Goal: Task Accomplishment & Management: Manage account settings

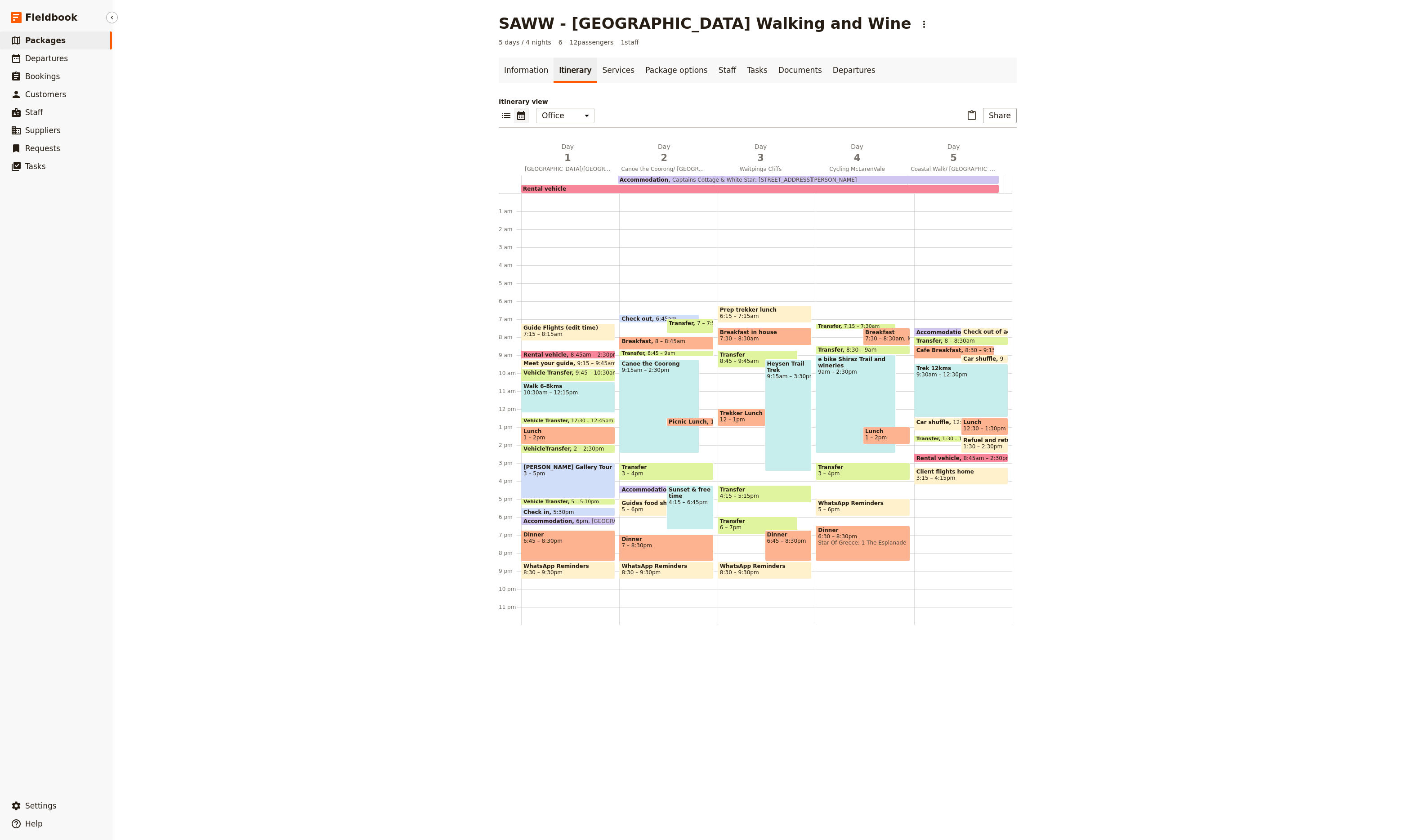
drag, startPoint x: 27, startPoint y: 35, endPoint x: 79, endPoint y: 41, distance: 52.3
click at [27, 36] on span "Packages" at bounding box center [46, 41] width 41 height 9
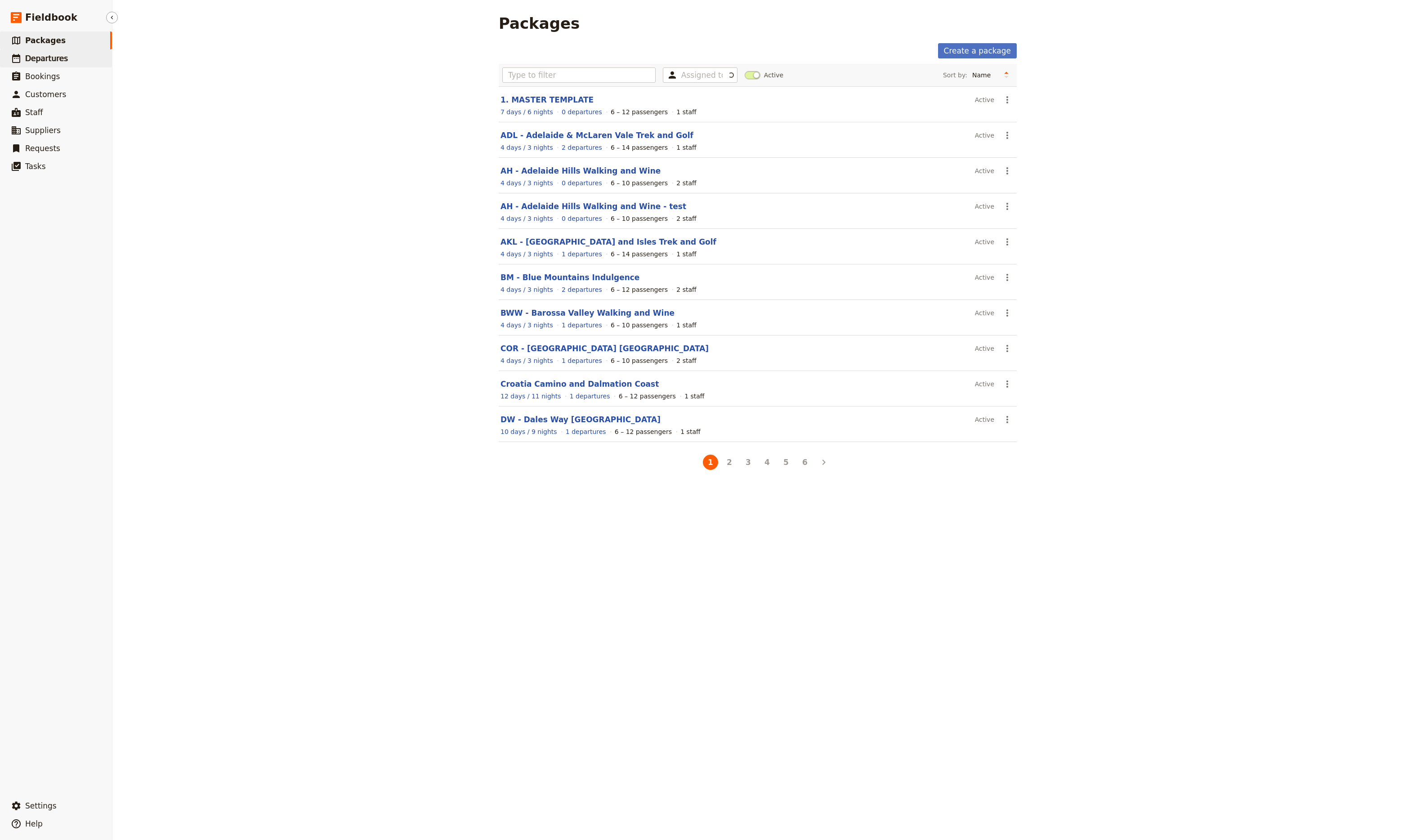
click at [50, 59] on span "Departures" at bounding box center [46, 58] width 43 height 9
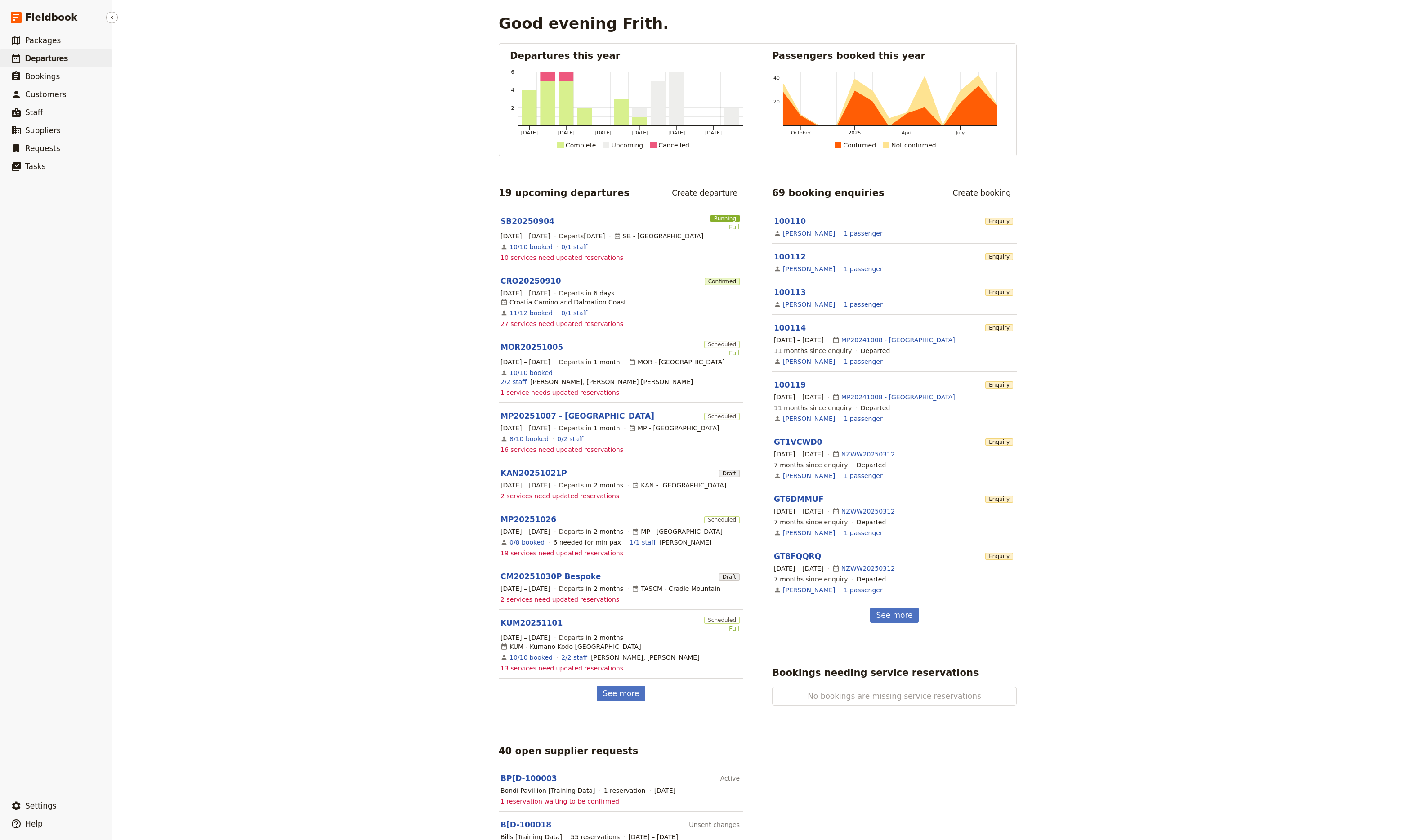
click at [39, 57] on span "Departures" at bounding box center [46, 58] width 43 height 9
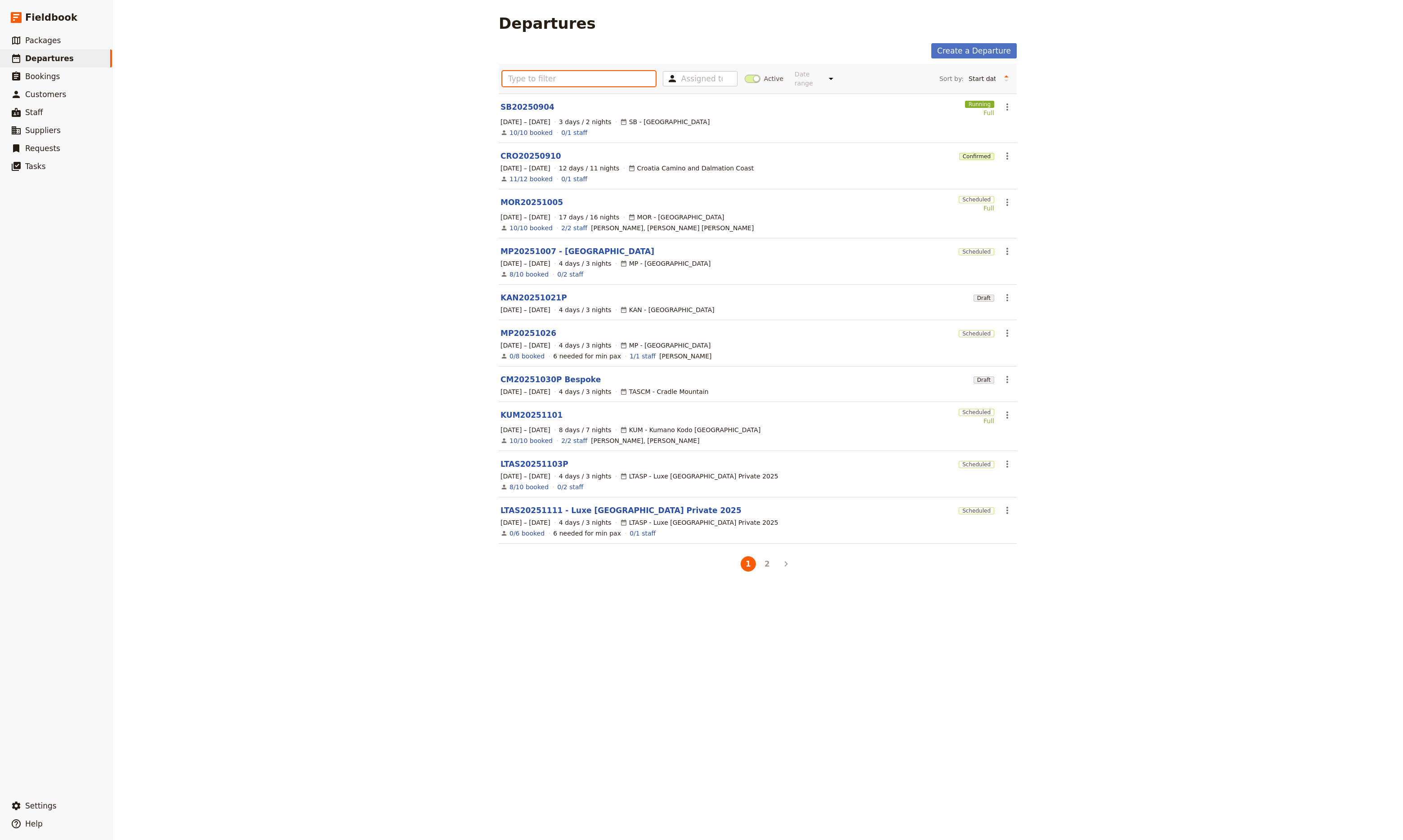
click at [551, 79] on input "text" at bounding box center [579, 79] width 154 height 15
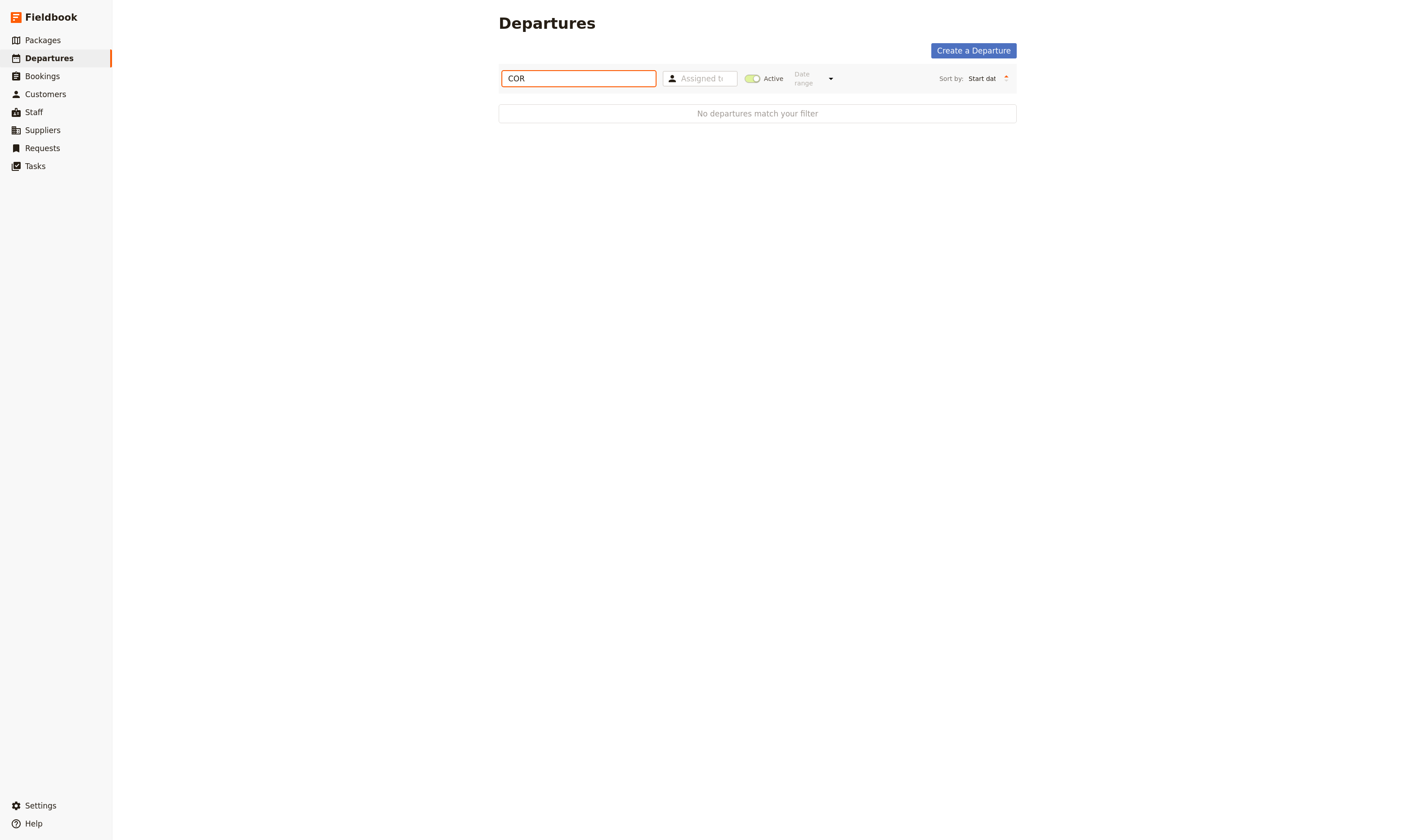
type input "COR"
drag, startPoint x: 532, startPoint y: 79, endPoint x: 478, endPoint y: 77, distance: 54.0
click at [478, 77] on div "Departures Create a Departure COR Assigned to Active Date range This week Next …" at bounding box center [757, 420] width 1291 height 840
type input "cro"
click at [518, 101] on link "CRO20250910" at bounding box center [531, 106] width 61 height 11
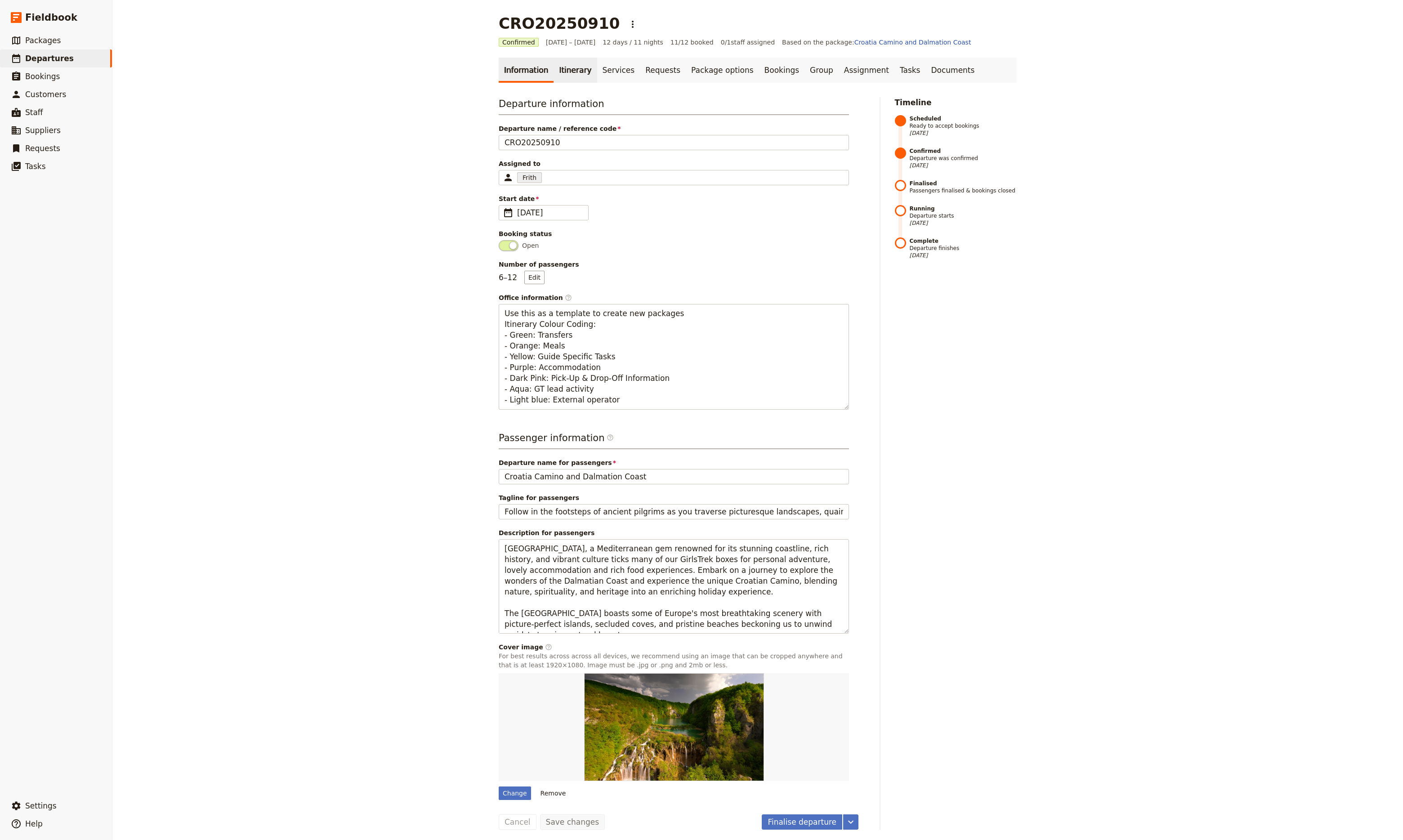
click at [560, 68] on link "Itinerary" at bounding box center [575, 70] width 43 height 25
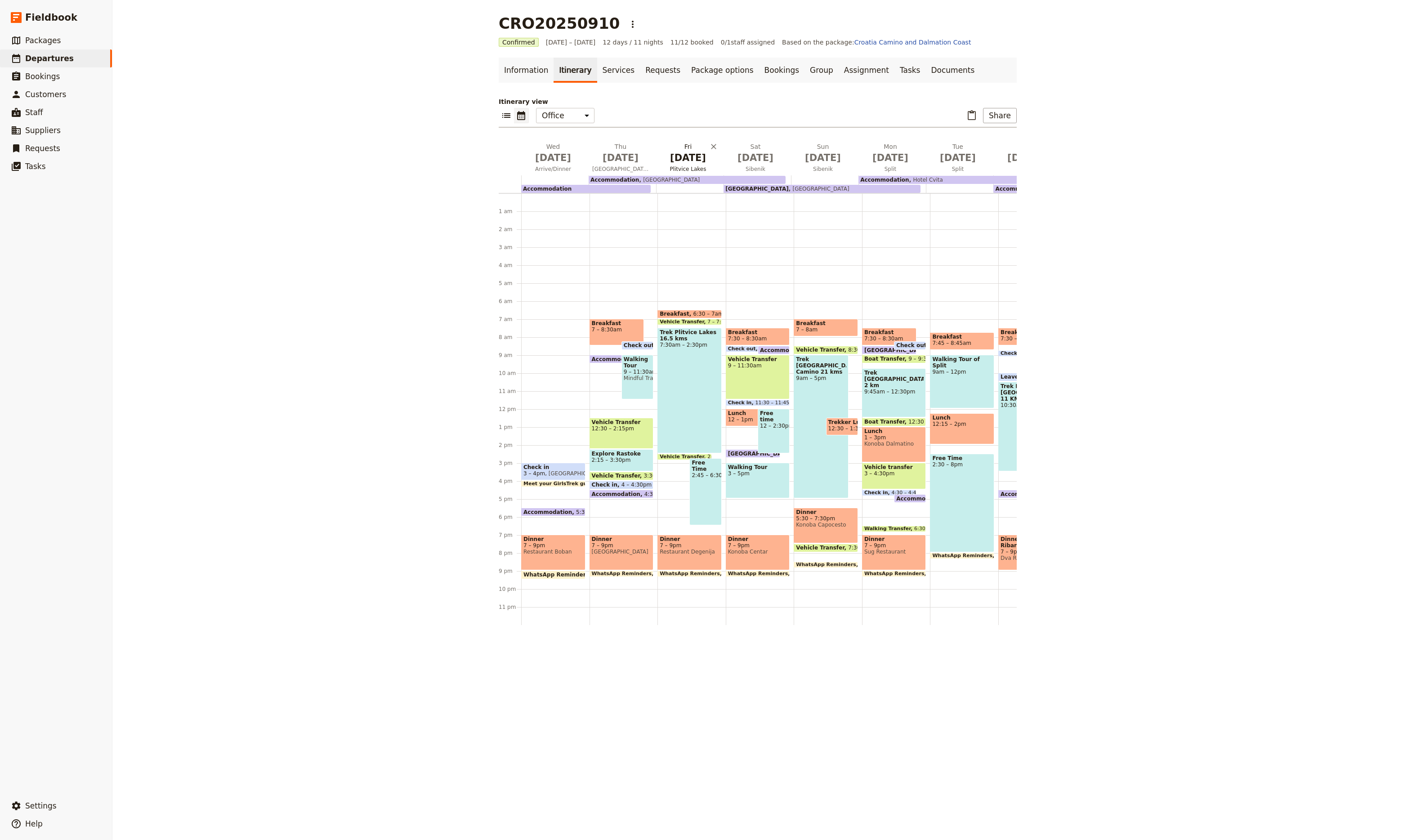
click at [680, 165] on button "[DATE] Plitvice Lakes" at bounding box center [690, 158] width 68 height 33
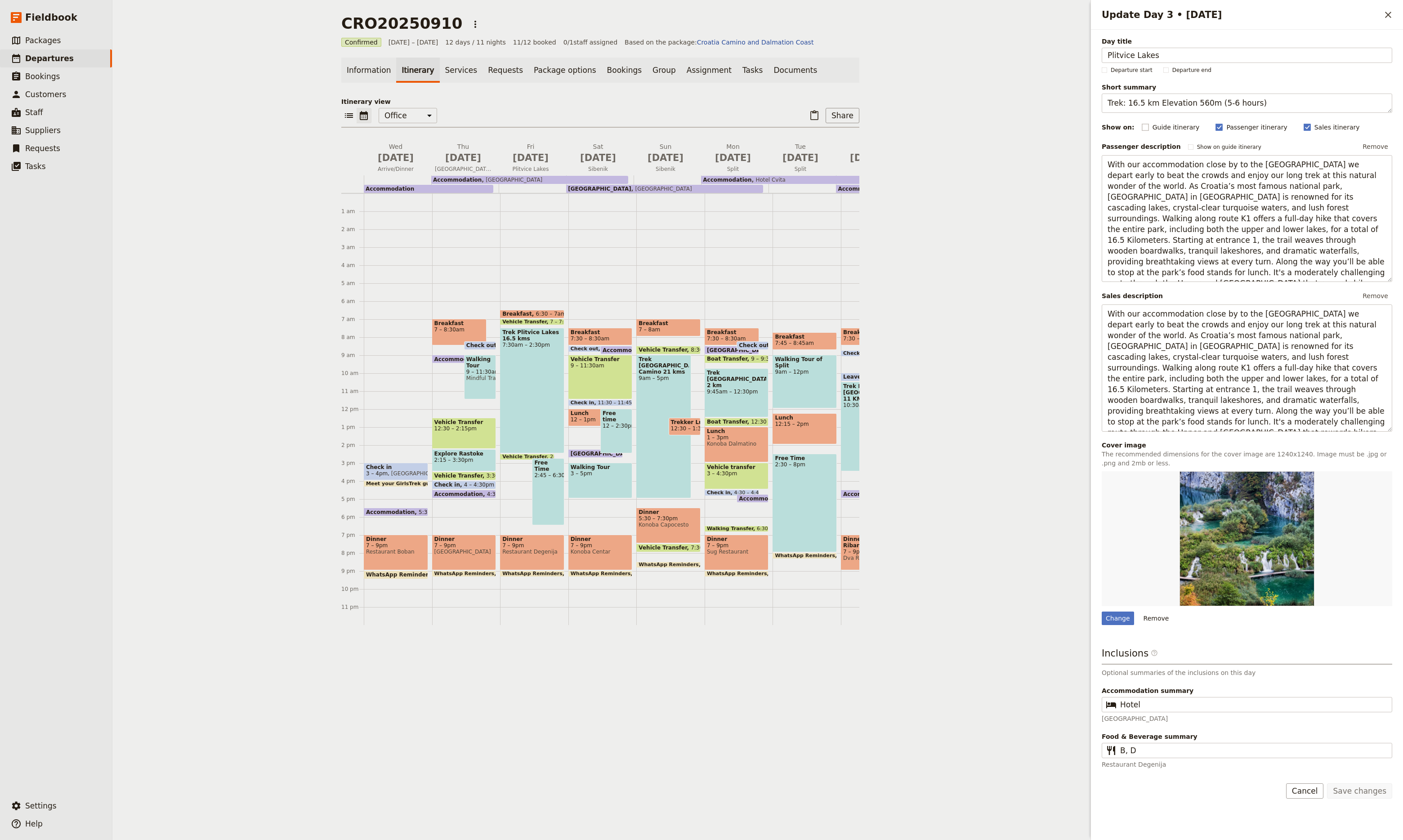
click at [1142, 131] on rect "Update Day 3 • 12 Sep" at bounding box center [1146, 127] width 7 height 7
click at [1141, 122] on input "Guide itinerary" at bounding box center [1141, 122] width 1 height 1
checkbox input "true"
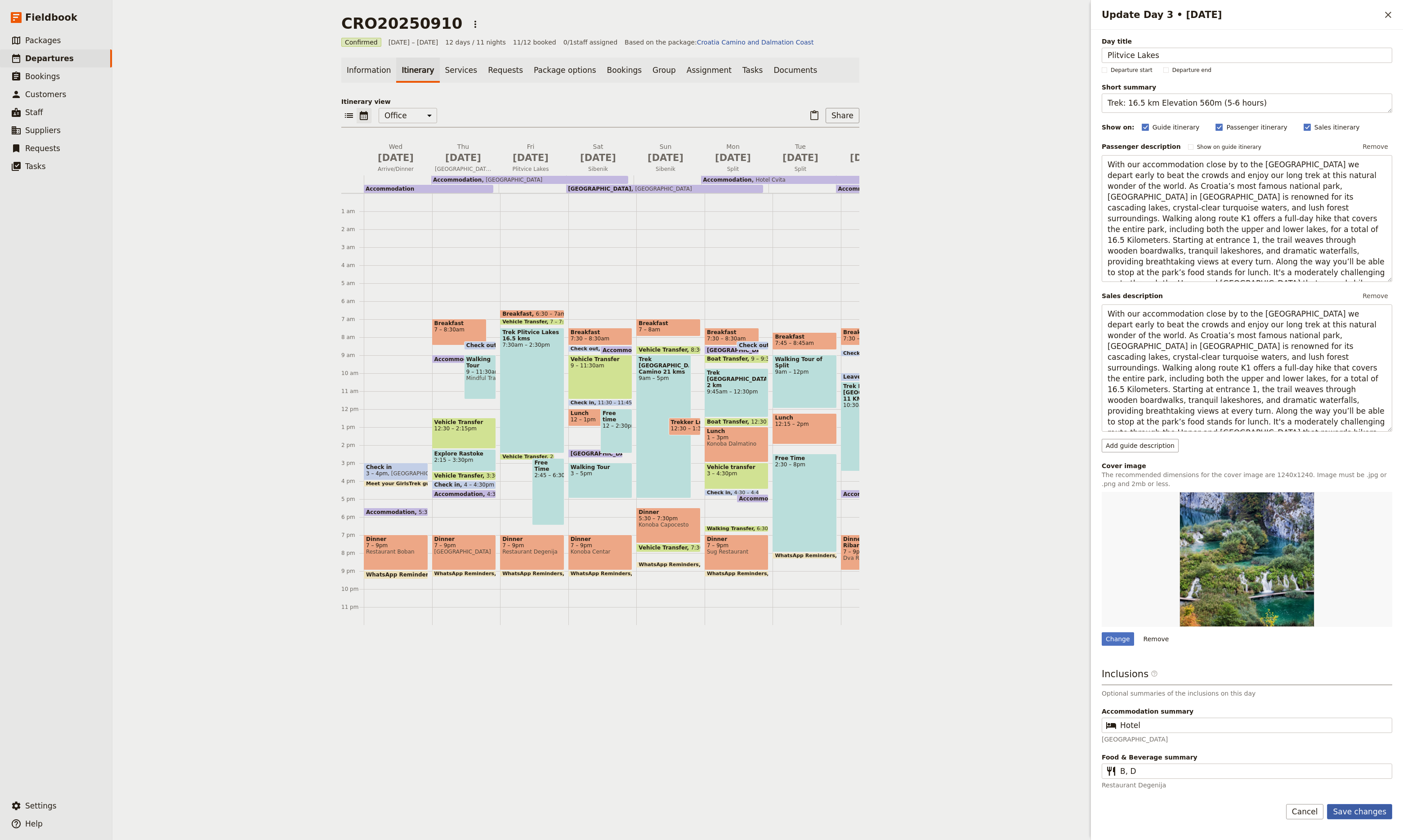
click at [1362, 812] on button "Save changes" at bounding box center [1359, 812] width 65 height 15
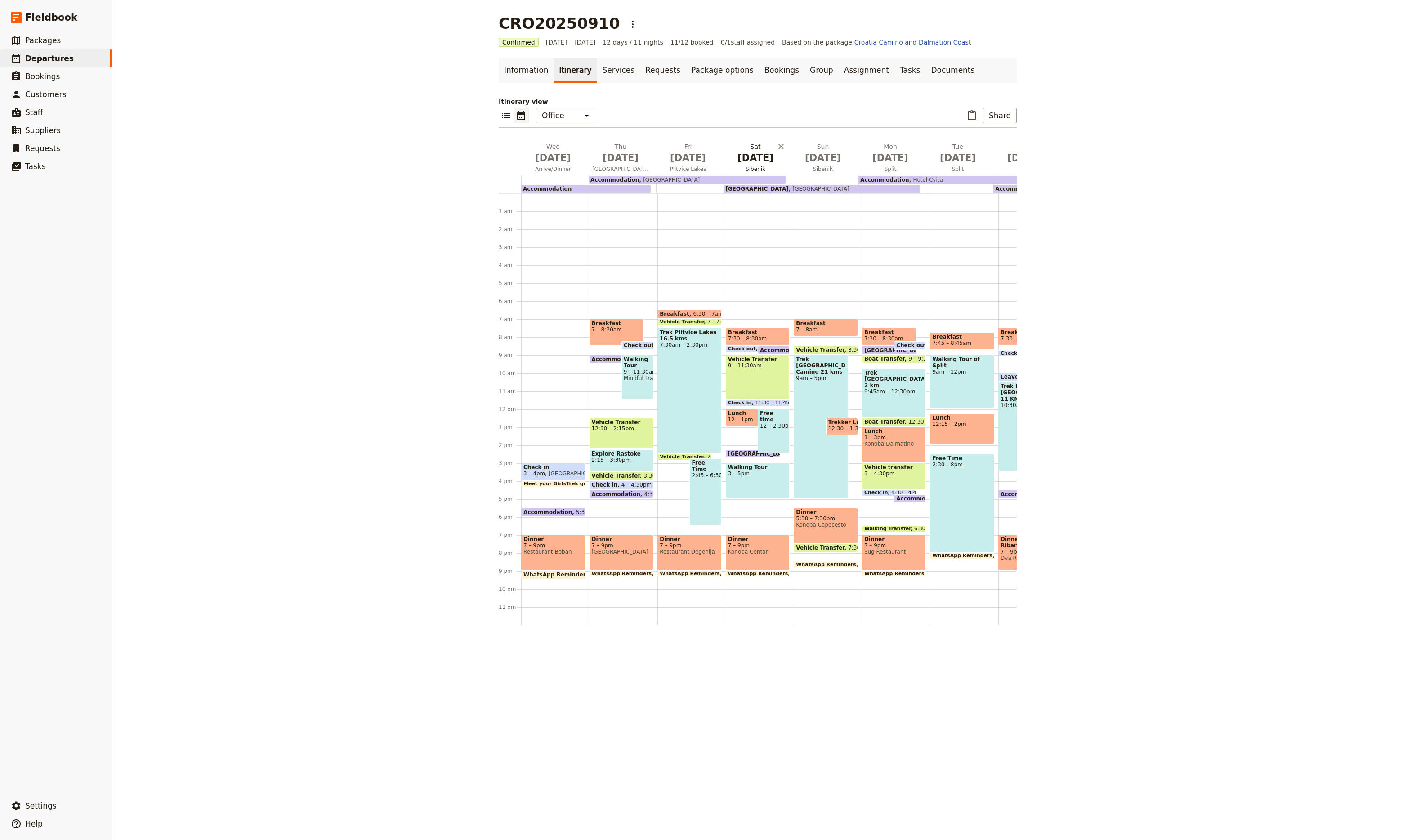
click at [756, 157] on span "[DATE]" at bounding box center [756, 158] width 57 height 14
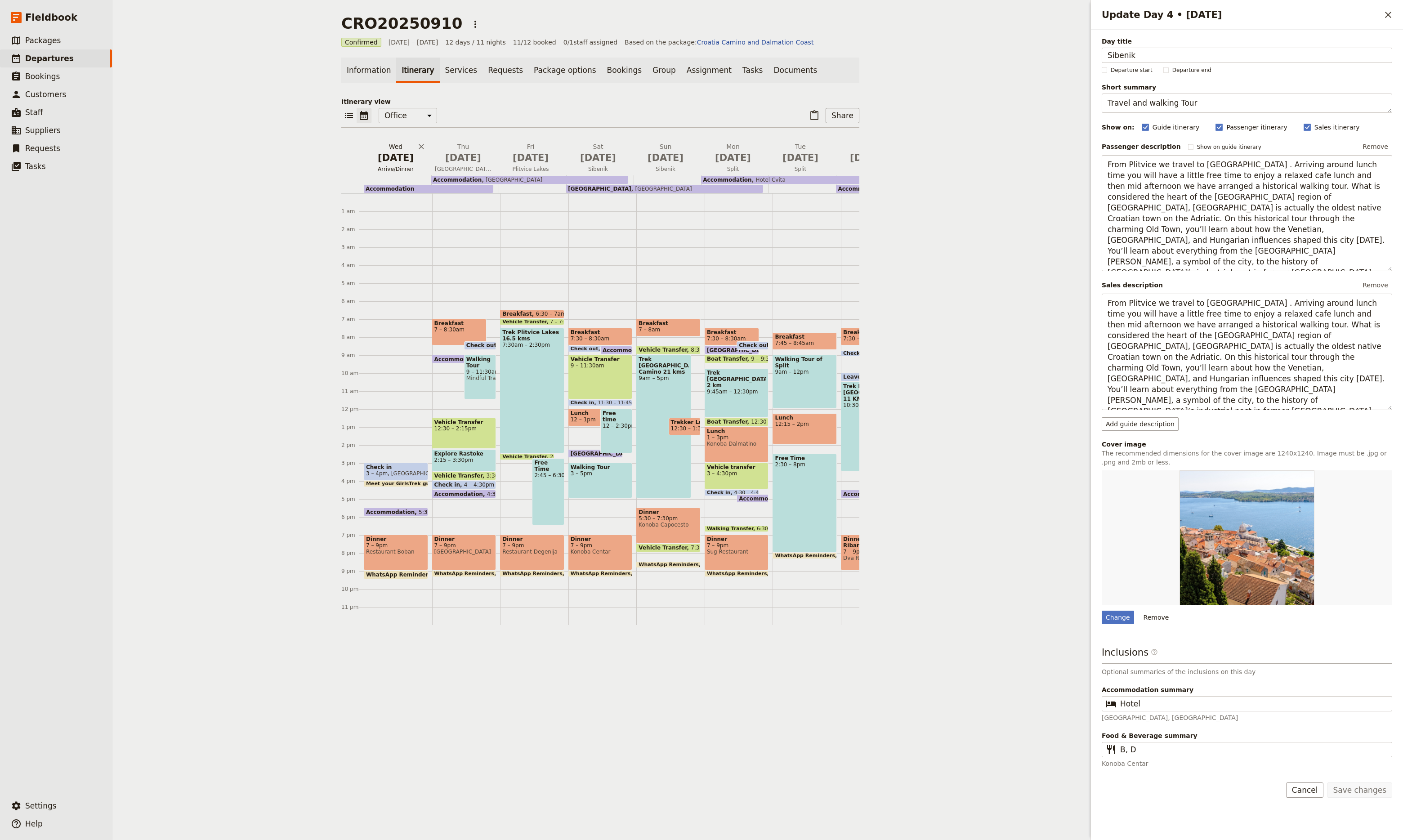
click at [397, 170] on span "Arrive/Dinner" at bounding box center [396, 169] width 64 height 8
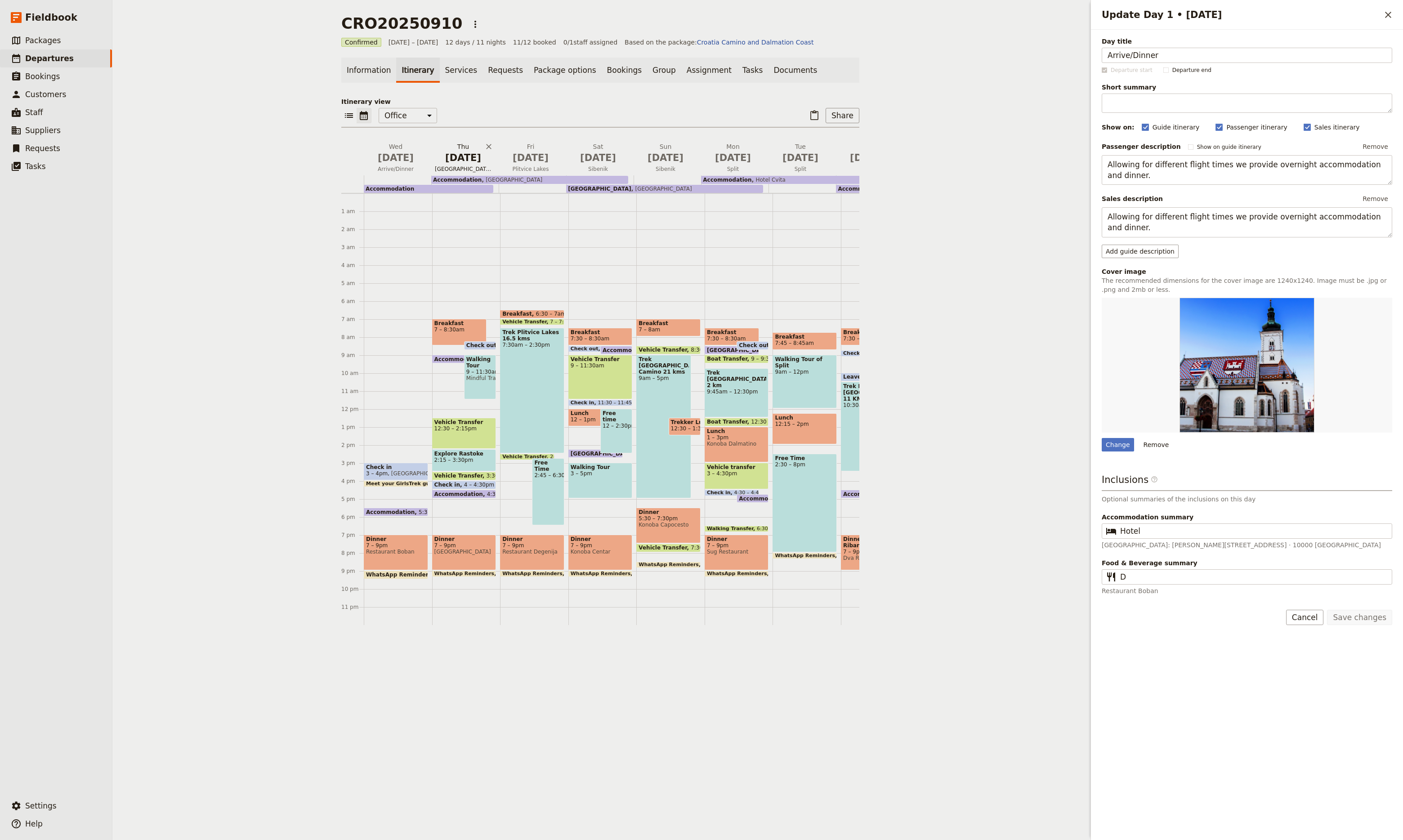
click at [468, 163] on span "[DATE]" at bounding box center [463, 158] width 57 height 14
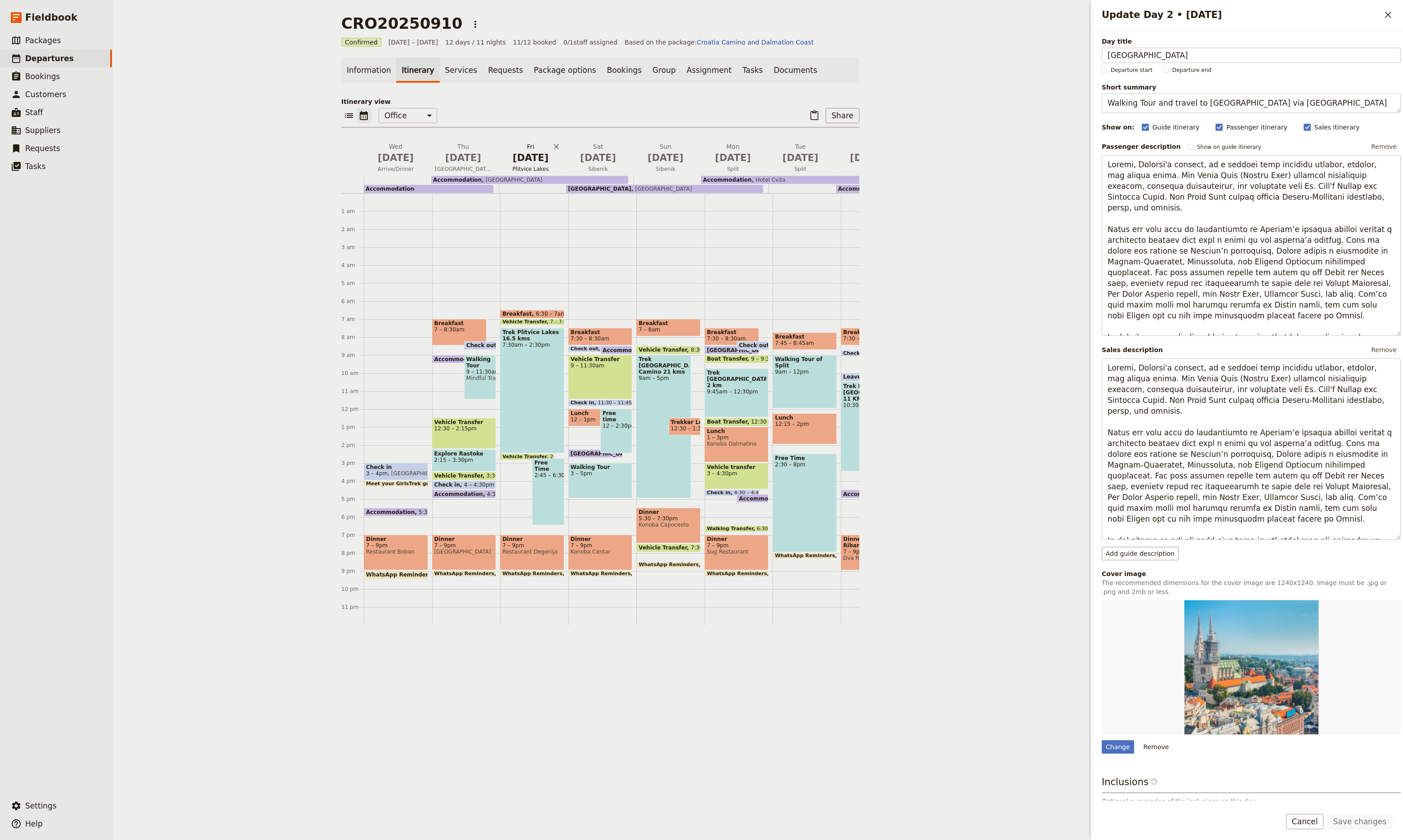
click at [524, 164] on span "[DATE]" at bounding box center [530, 158] width 57 height 14
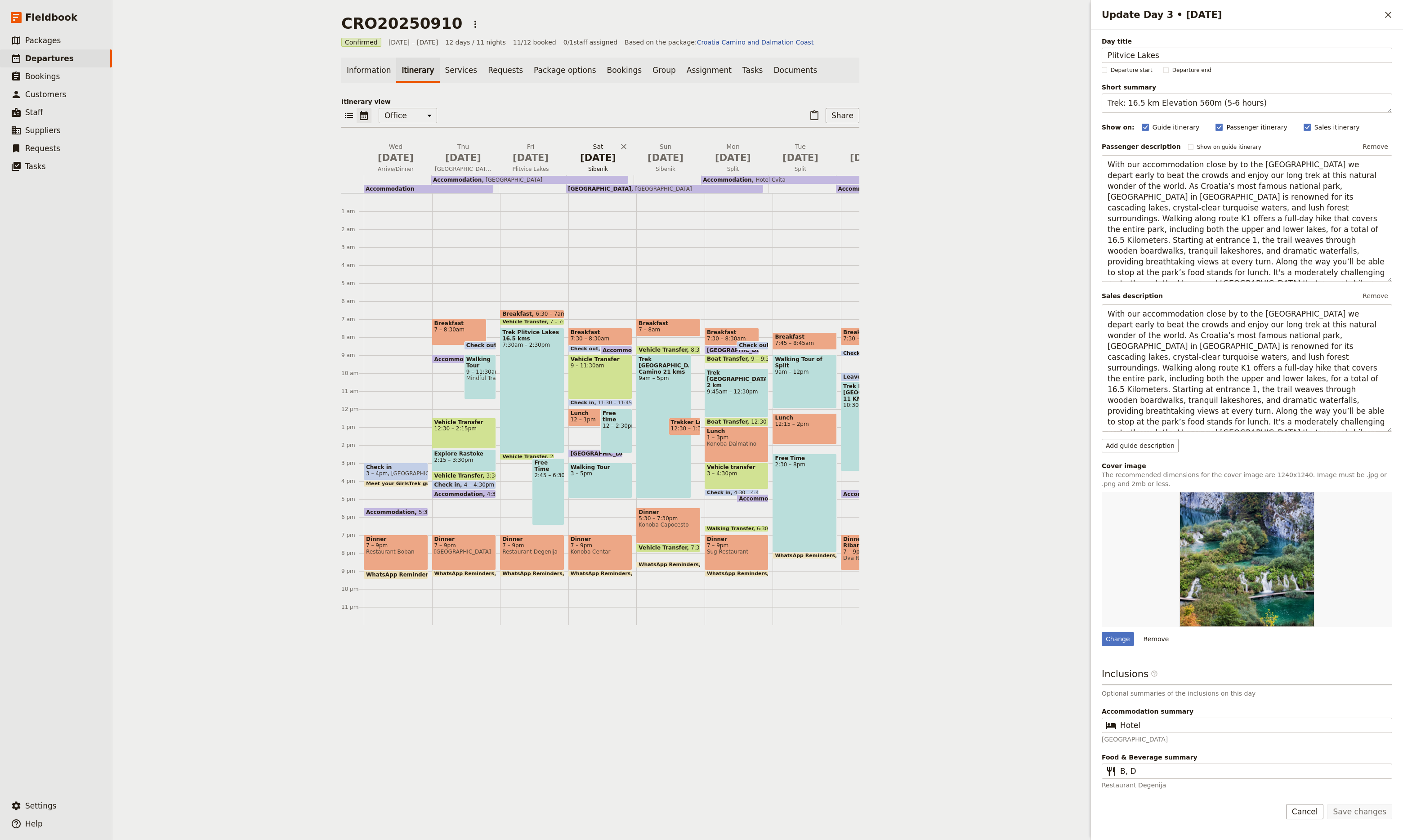
click at [606, 154] on span "[DATE]" at bounding box center [598, 158] width 57 height 14
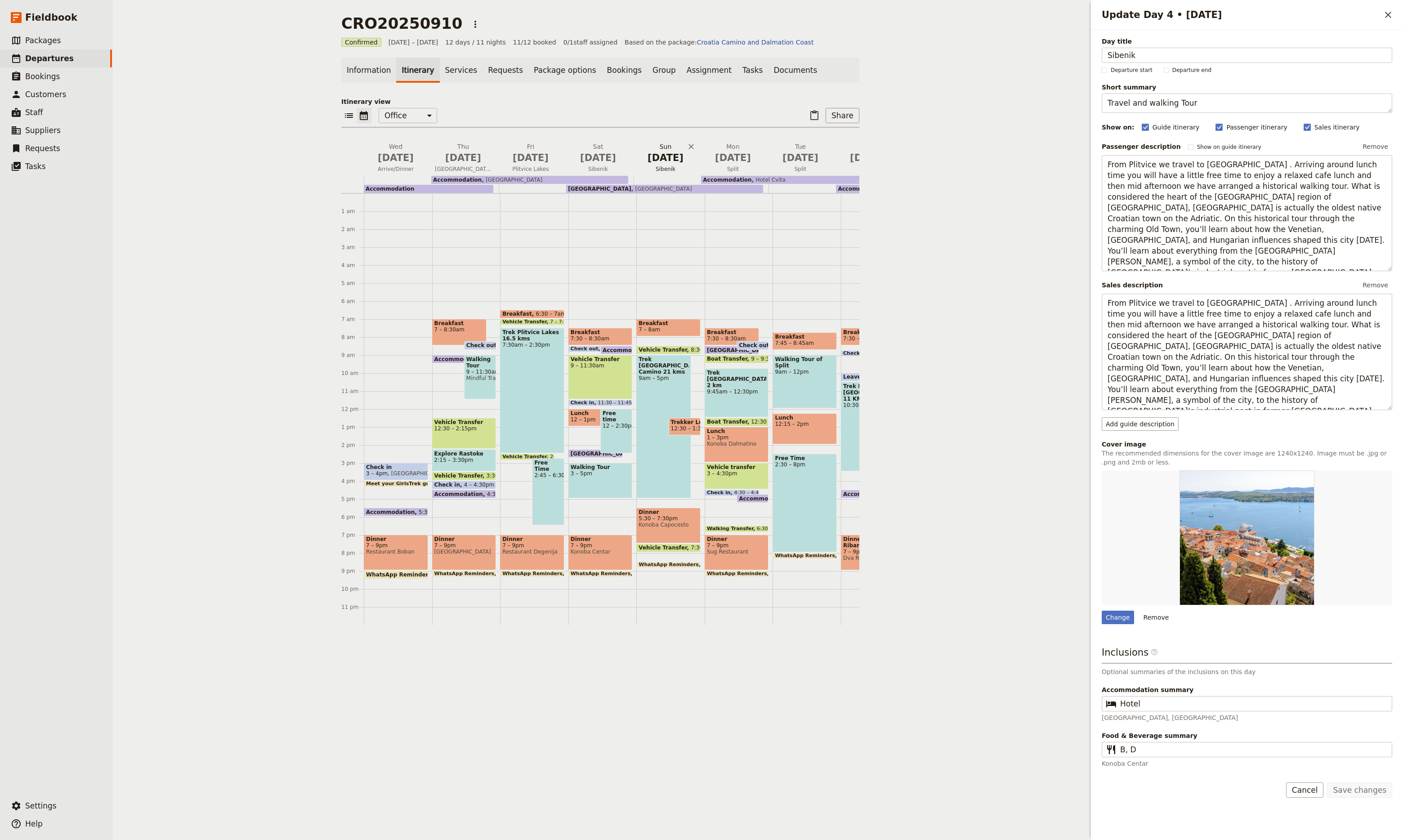
click at [662, 157] on span "[DATE]" at bounding box center [665, 158] width 57 height 14
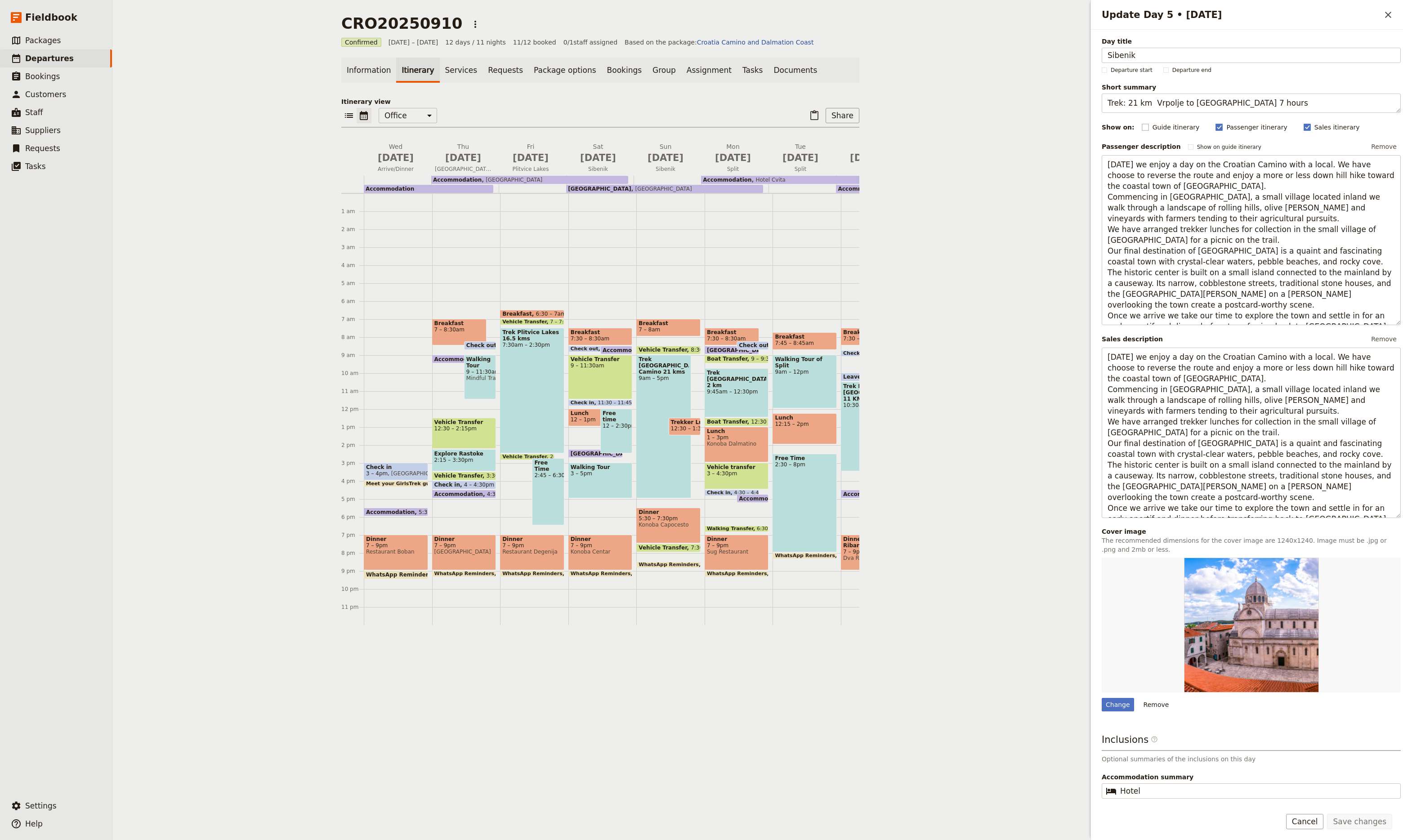
click at [1142, 127] on rect "Update Day 5 • 14 Sep" at bounding box center [1146, 127] width 7 height 7
click at [1141, 122] on input "Guide itinerary" at bounding box center [1141, 122] width 1 height 1
checkbox input "true"
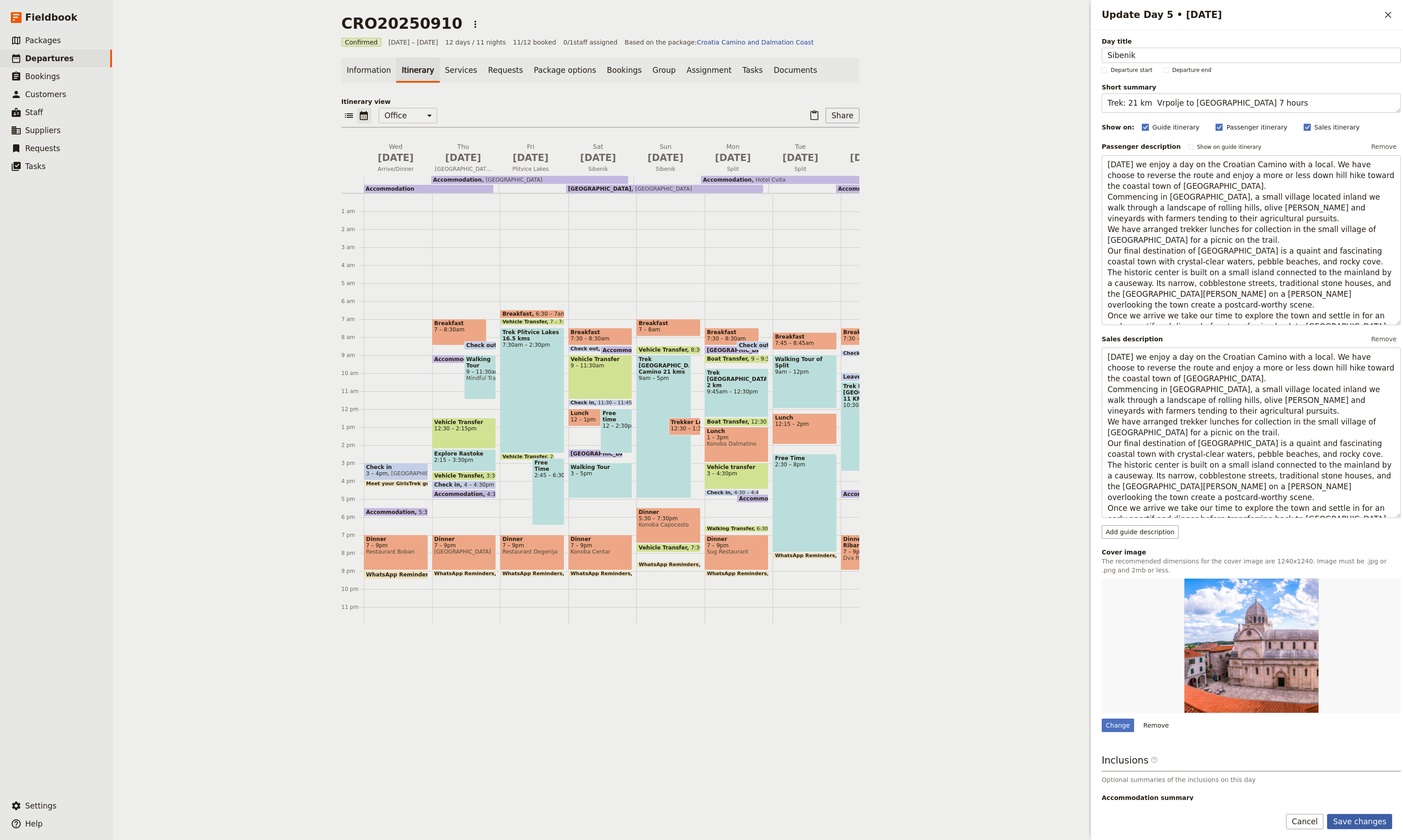
click at [1348, 815] on button "Save changes" at bounding box center [1359, 821] width 65 height 15
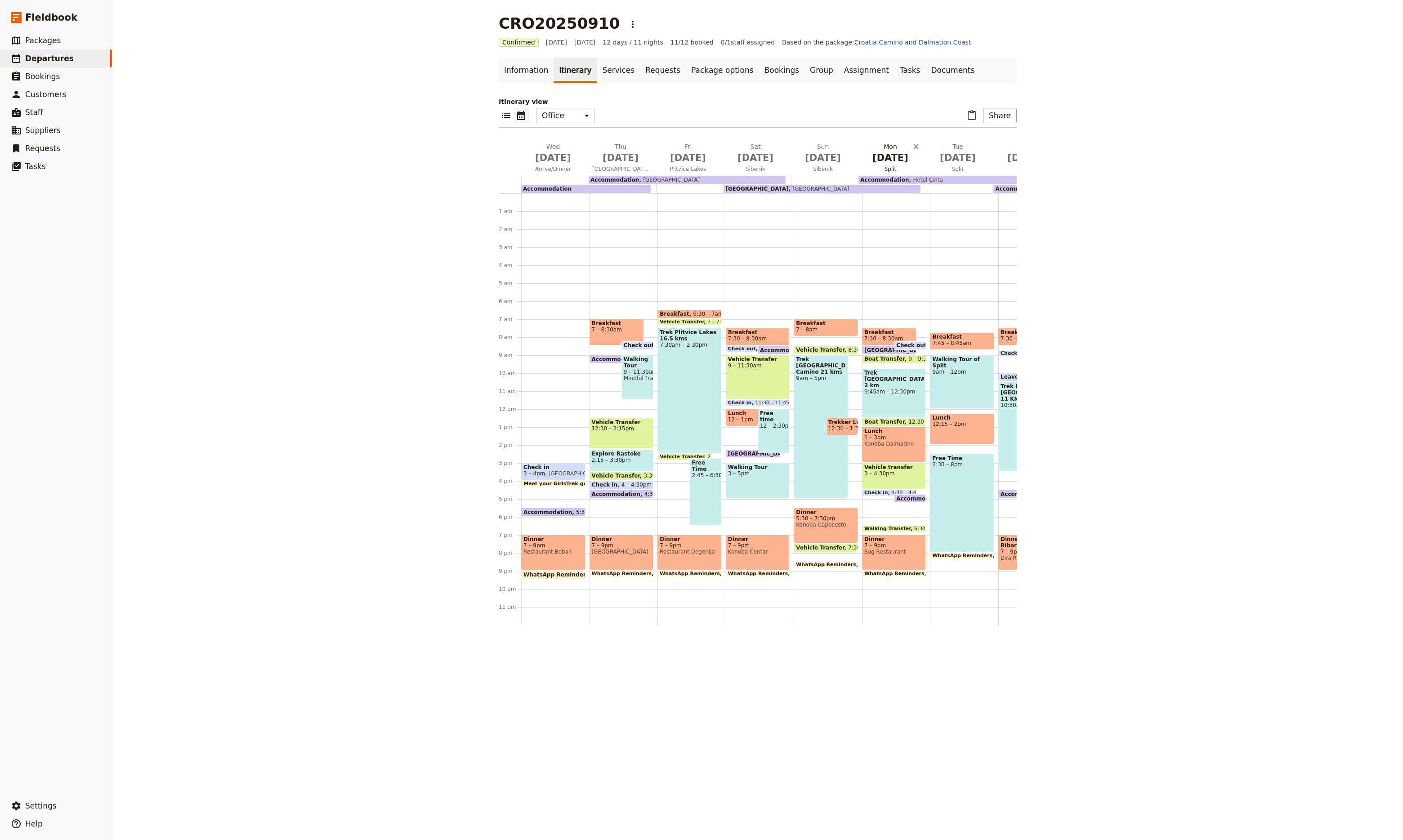
click at [875, 152] on span "[DATE]" at bounding box center [890, 158] width 57 height 14
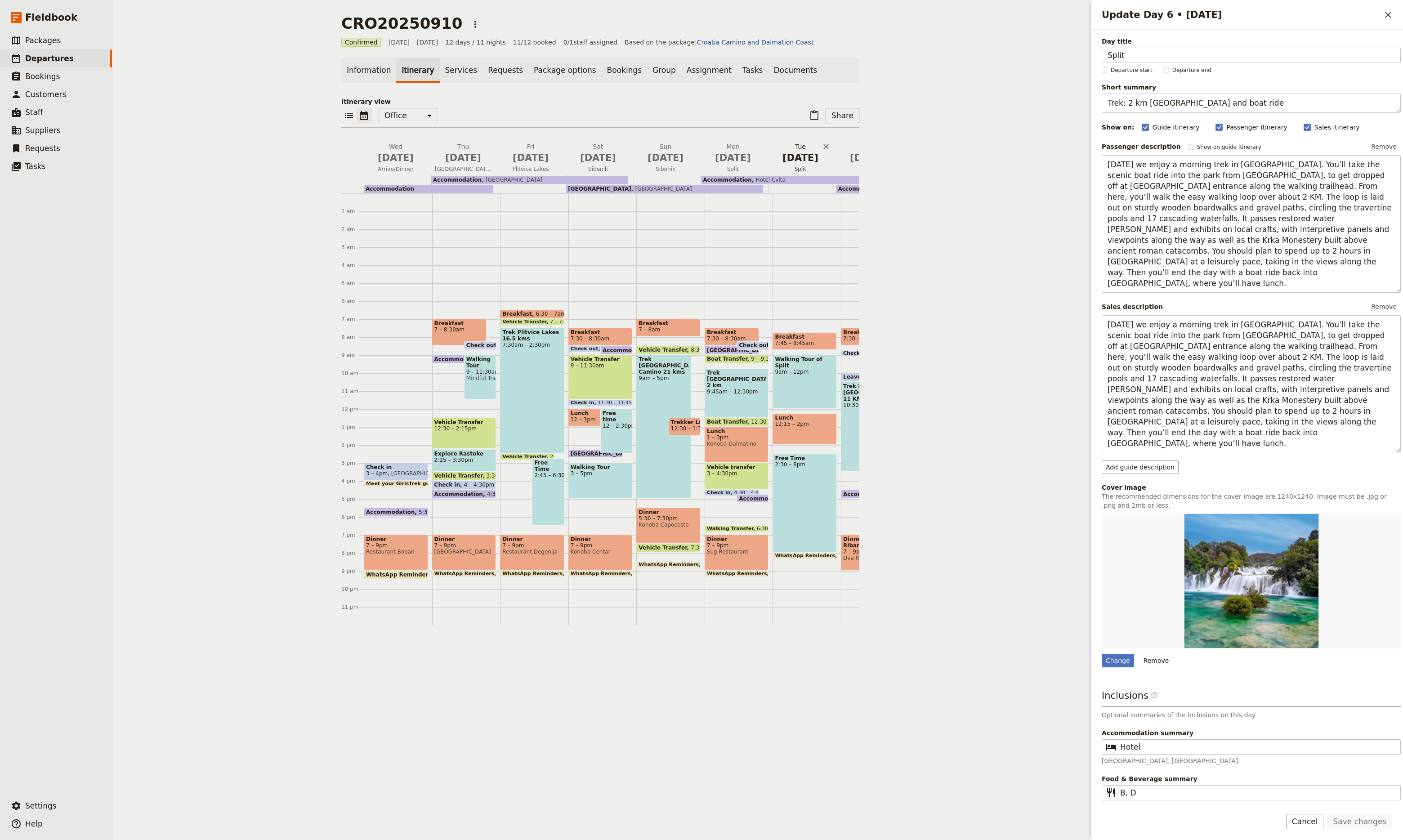
click at [785, 154] on span "[DATE]" at bounding box center [800, 158] width 57 height 14
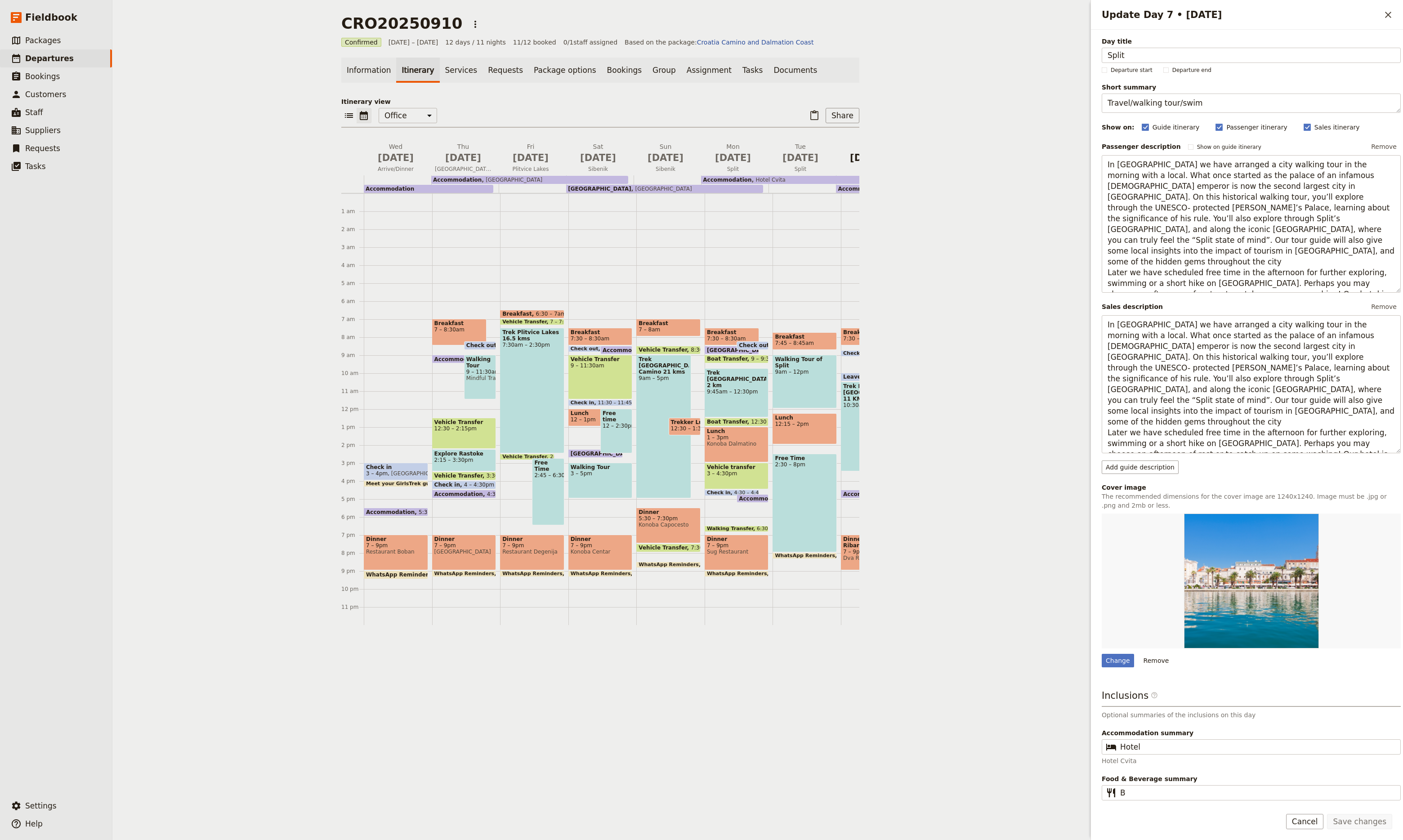
click at [849, 163] on span "[DATE]" at bounding box center [868, 158] width 57 height 14
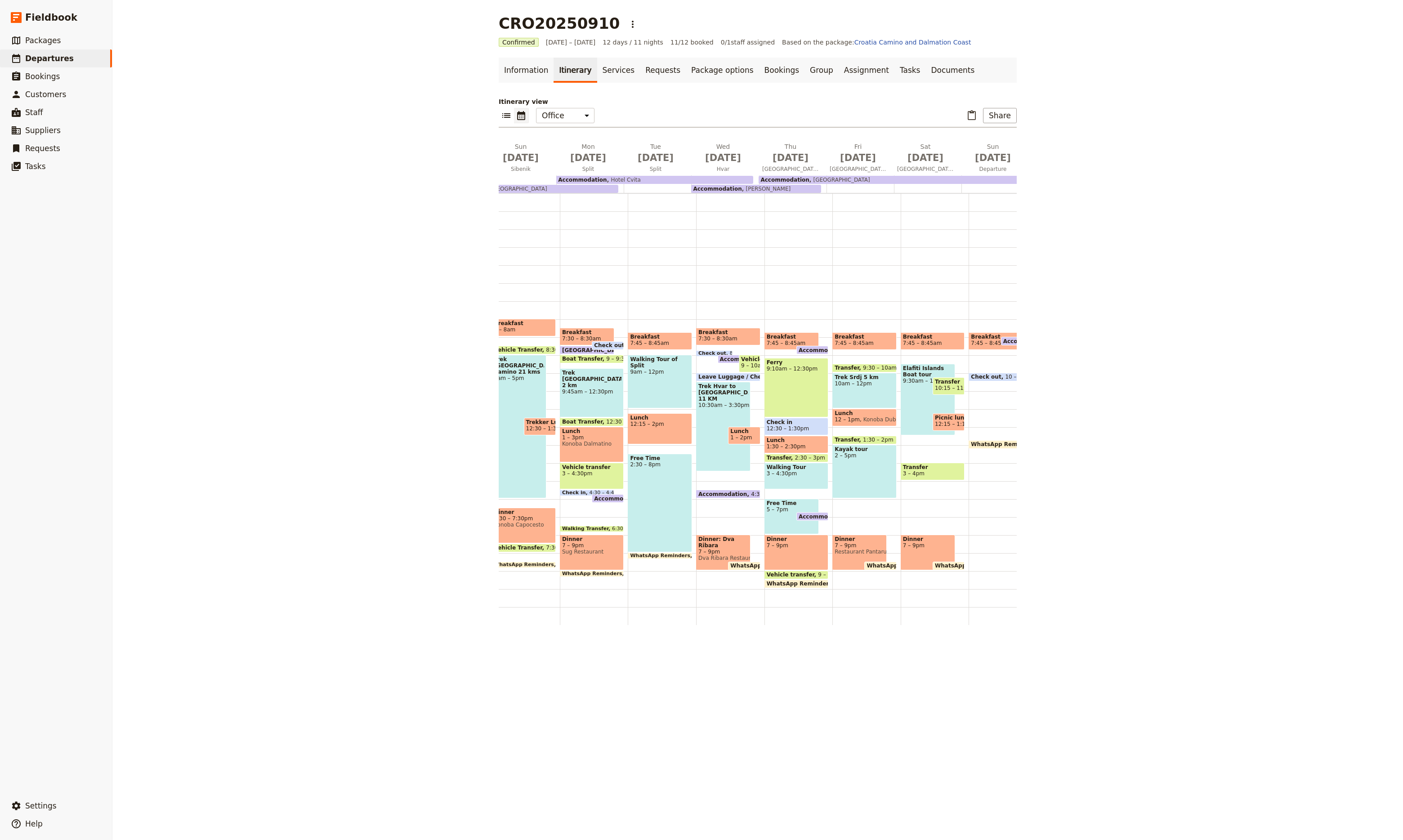
scroll to position [0, 327]
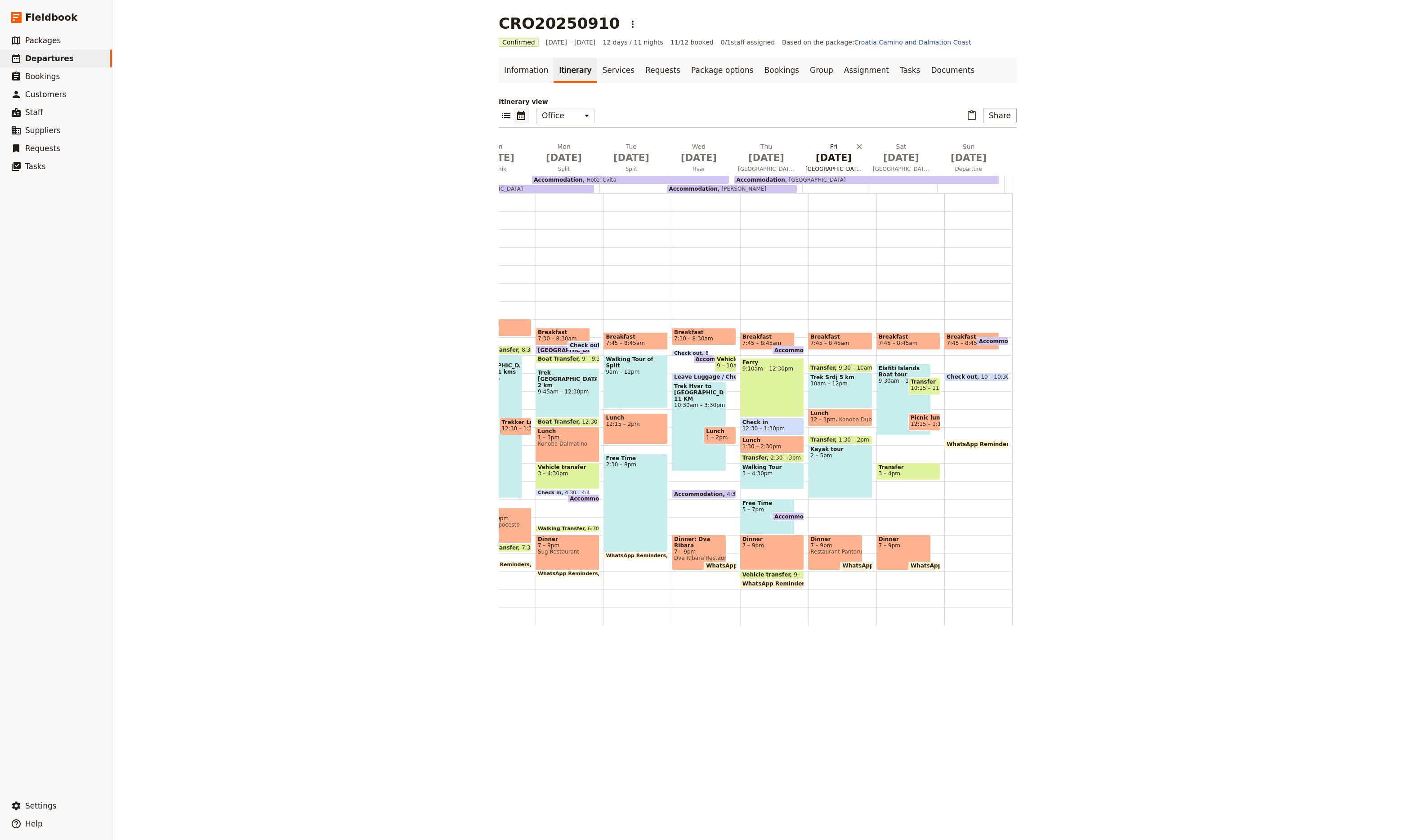
drag, startPoint x: 826, startPoint y: 160, endPoint x: 821, endPoint y: 163, distance: 5.8
click at [826, 160] on span "[DATE]" at bounding box center [833, 158] width 57 height 14
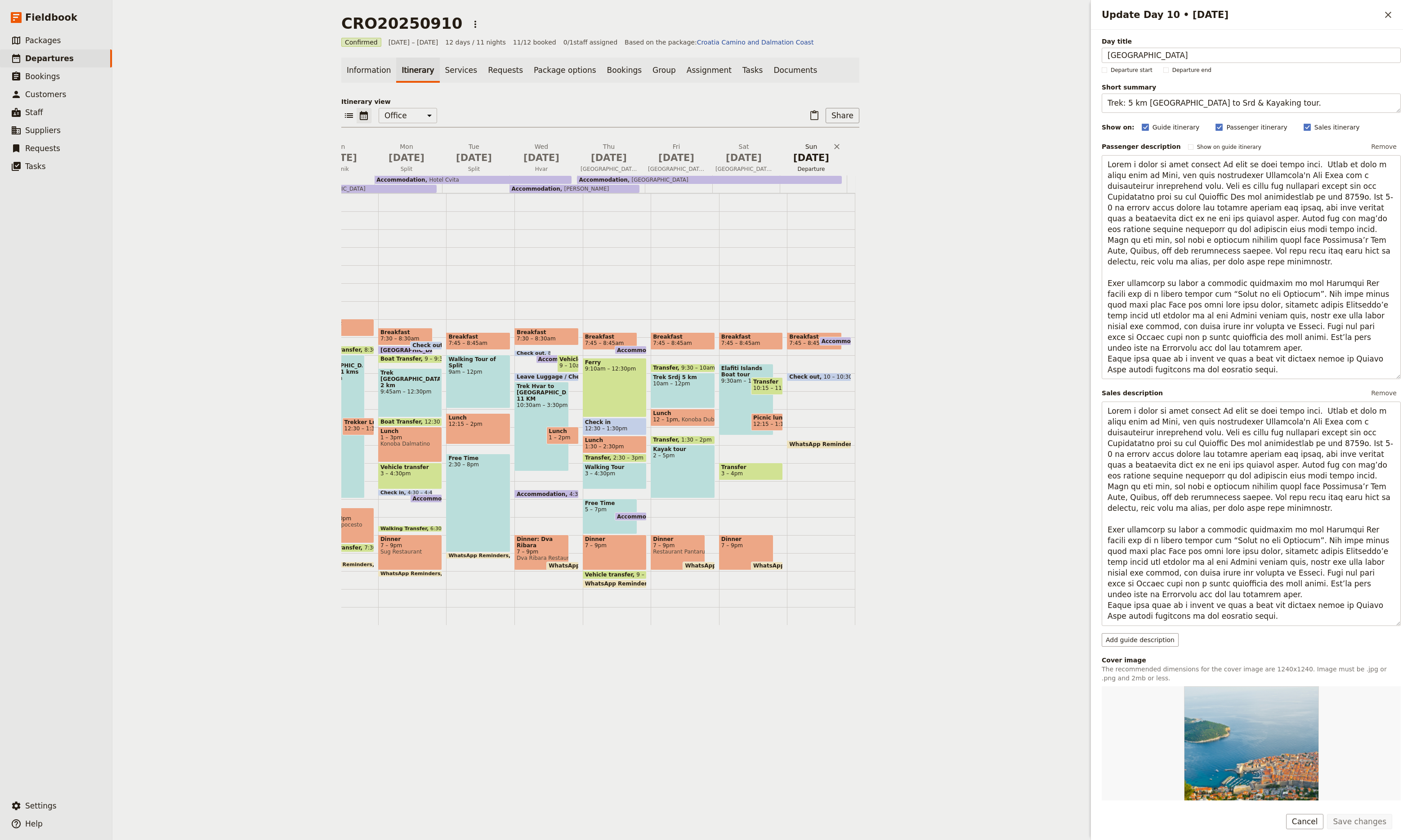
click at [818, 160] on span "[DATE]" at bounding box center [811, 158] width 57 height 14
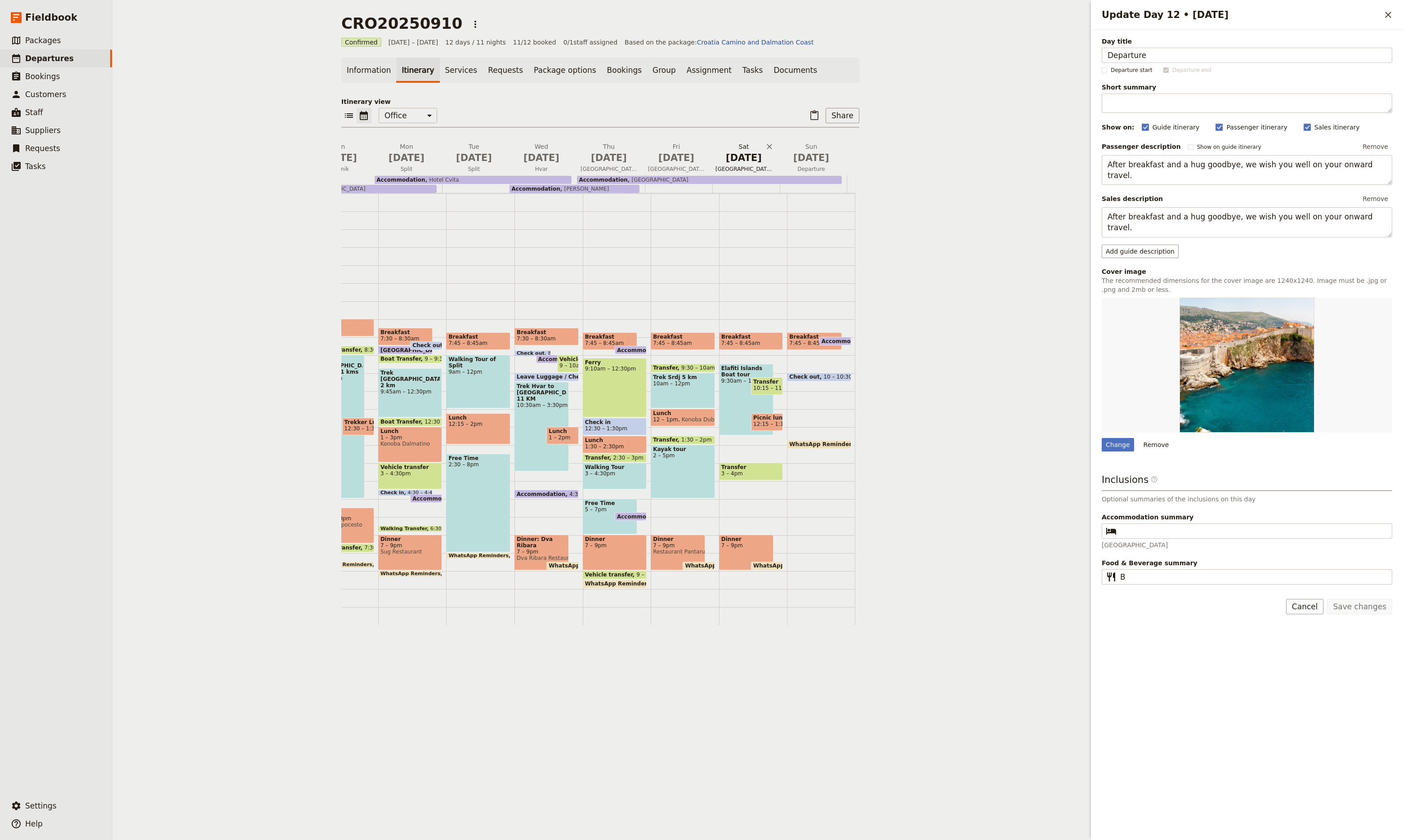
click at [749, 160] on span "[DATE]" at bounding box center [744, 158] width 57 height 14
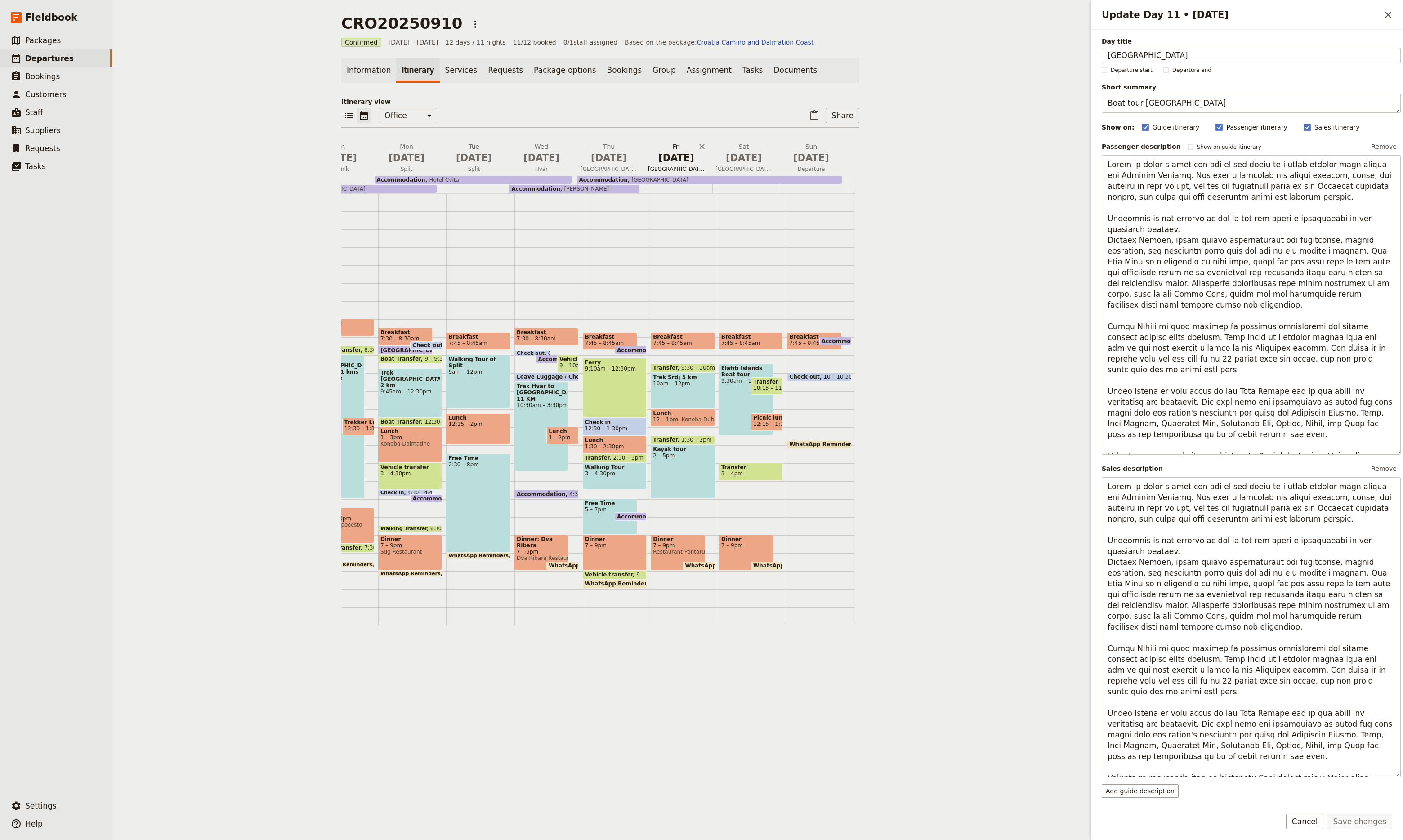
click at [675, 160] on span "[DATE]" at bounding box center [676, 158] width 57 height 14
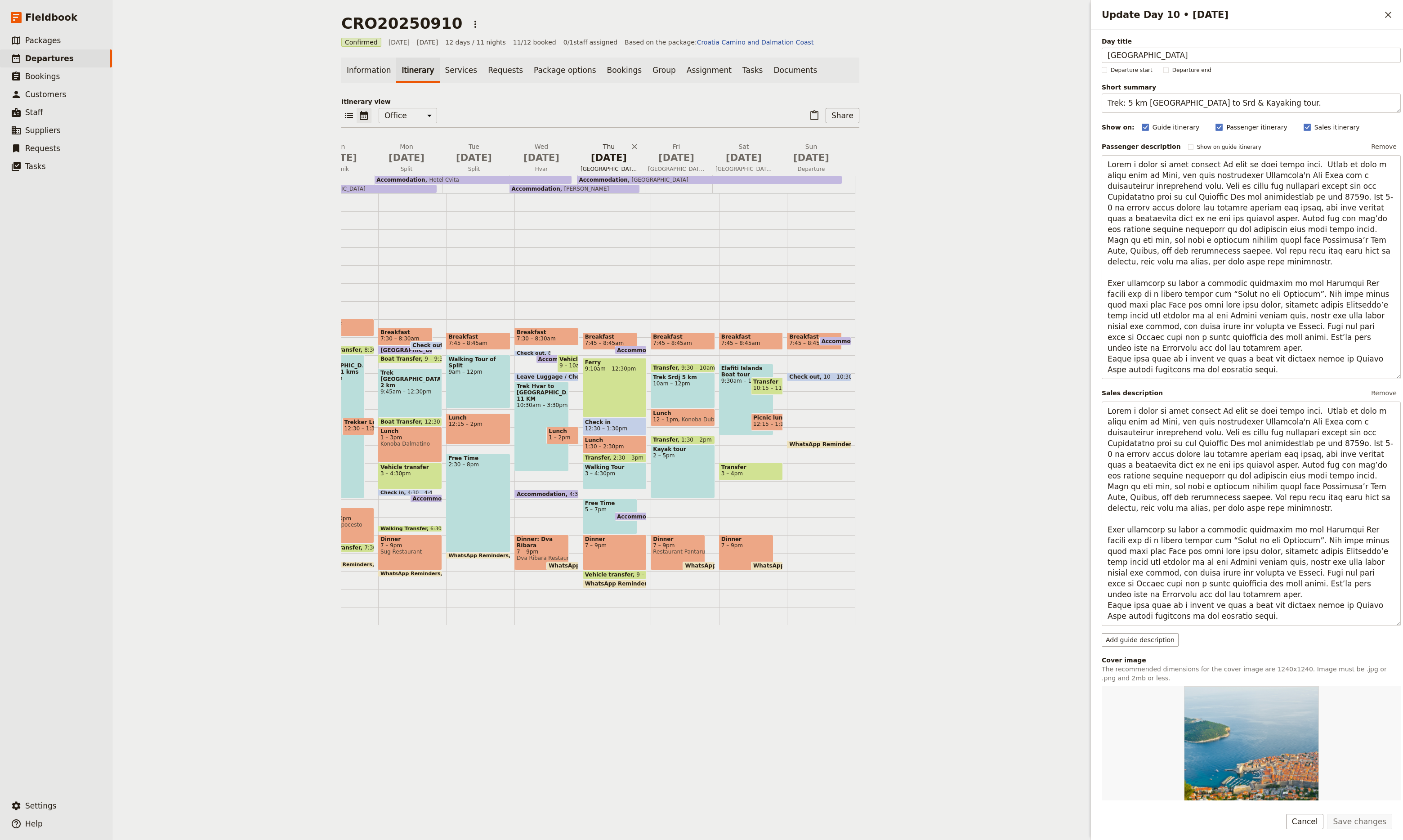
click at [601, 159] on span "[DATE]" at bounding box center [609, 158] width 57 height 14
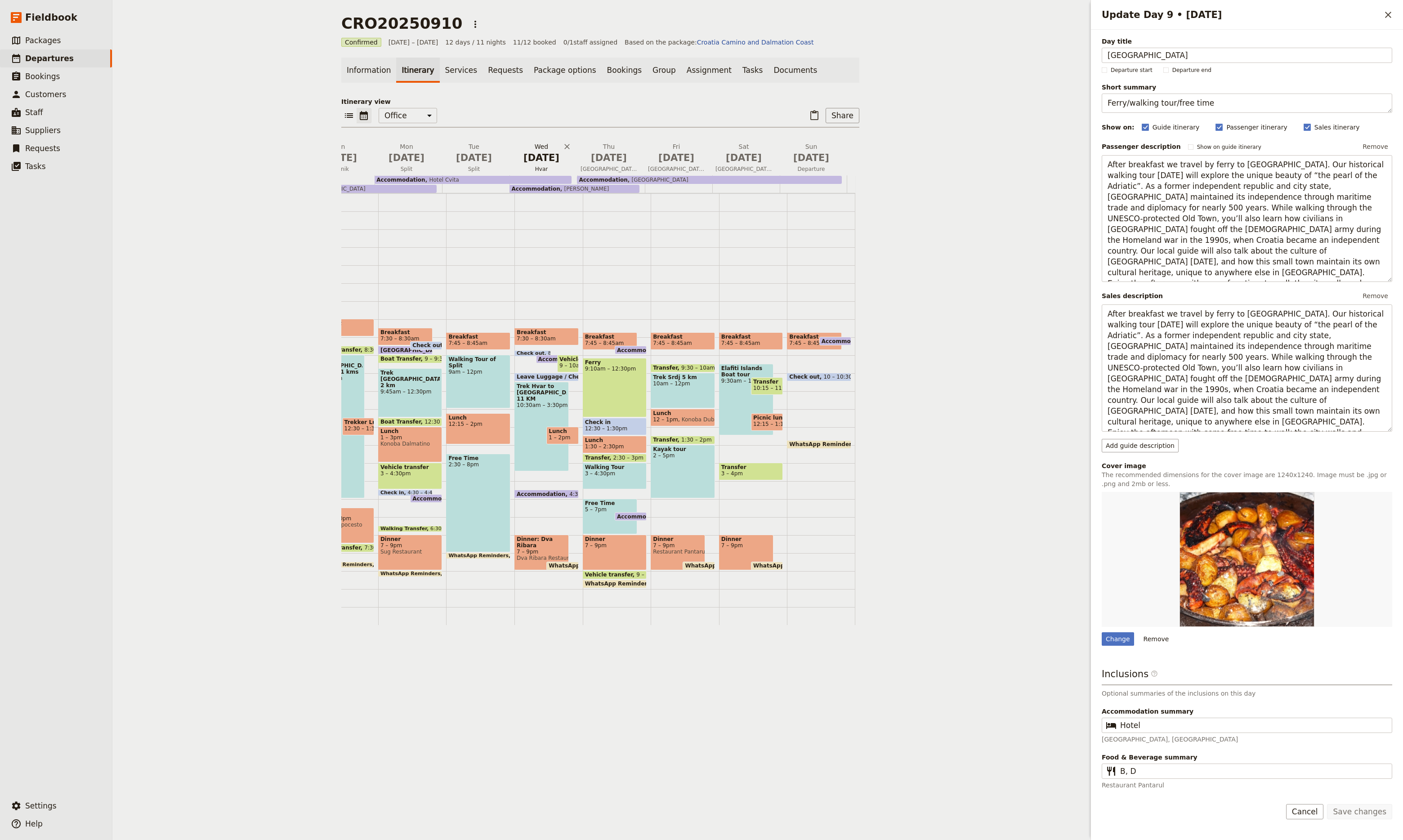
click at [528, 160] on span "[DATE]" at bounding box center [541, 158] width 57 height 14
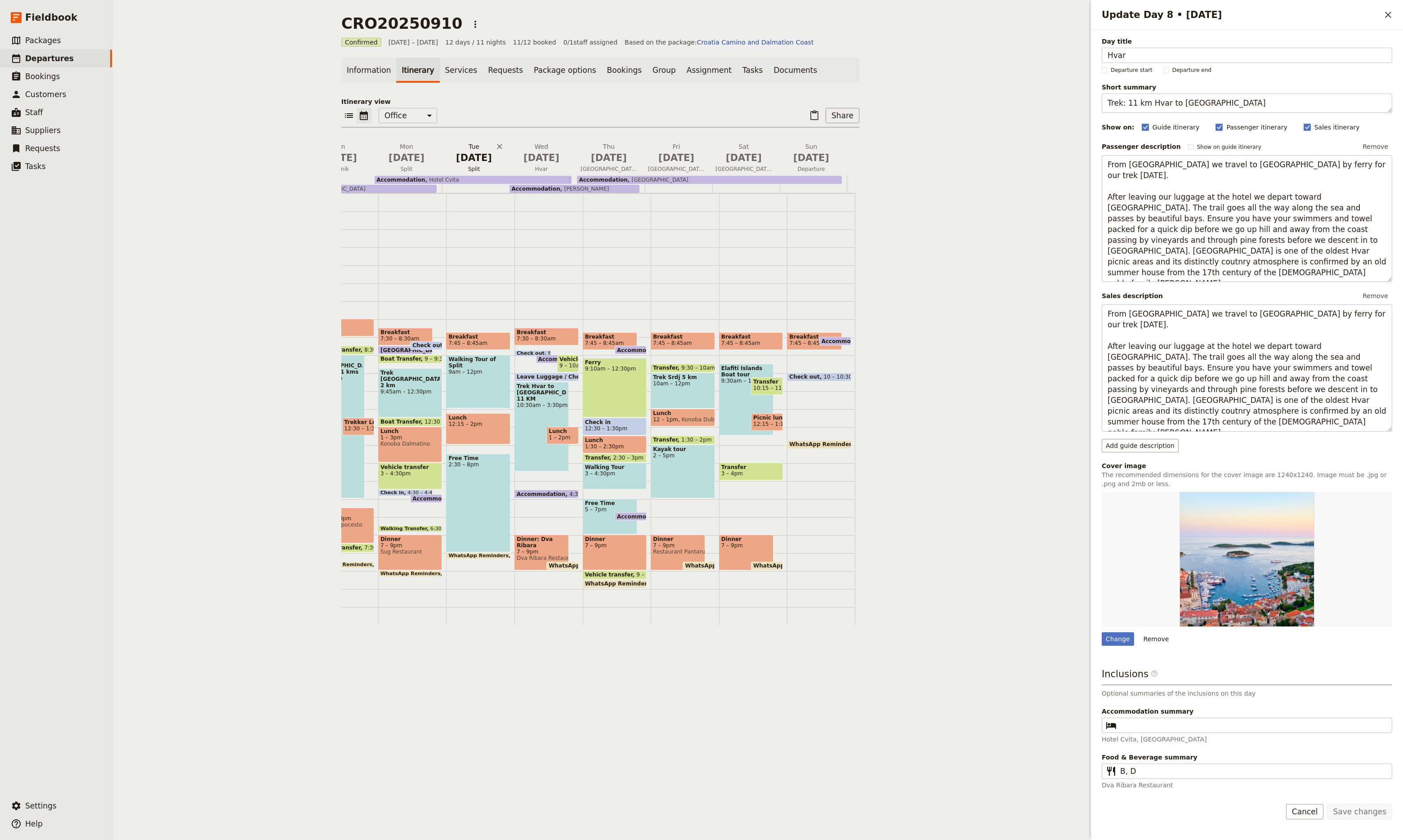
click at [471, 166] on span "Split" at bounding box center [474, 169] width 64 height 8
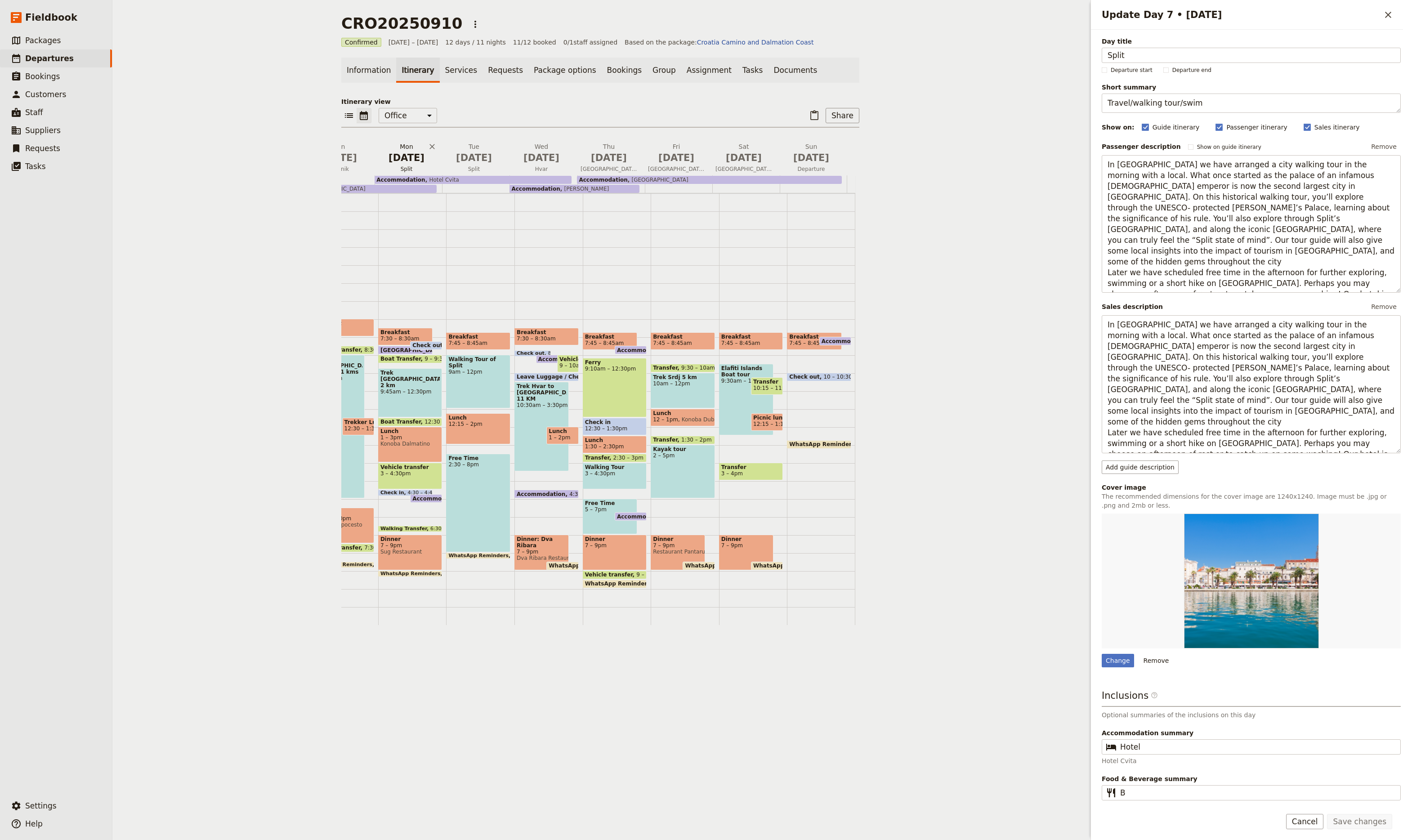
click at [406, 159] on span "[DATE]" at bounding box center [406, 158] width 57 height 14
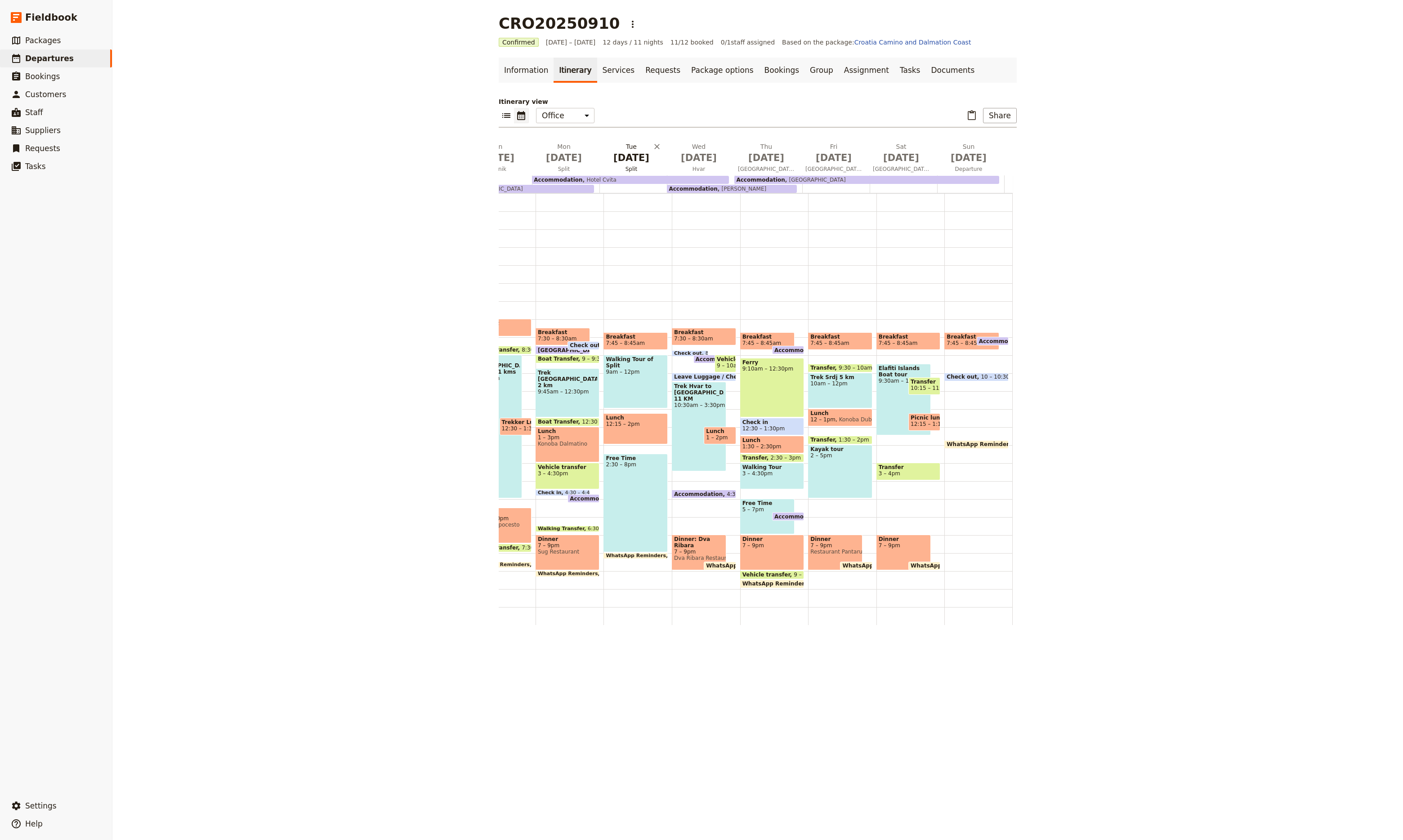
click at [640, 163] on span "[DATE]" at bounding box center [631, 158] width 57 height 14
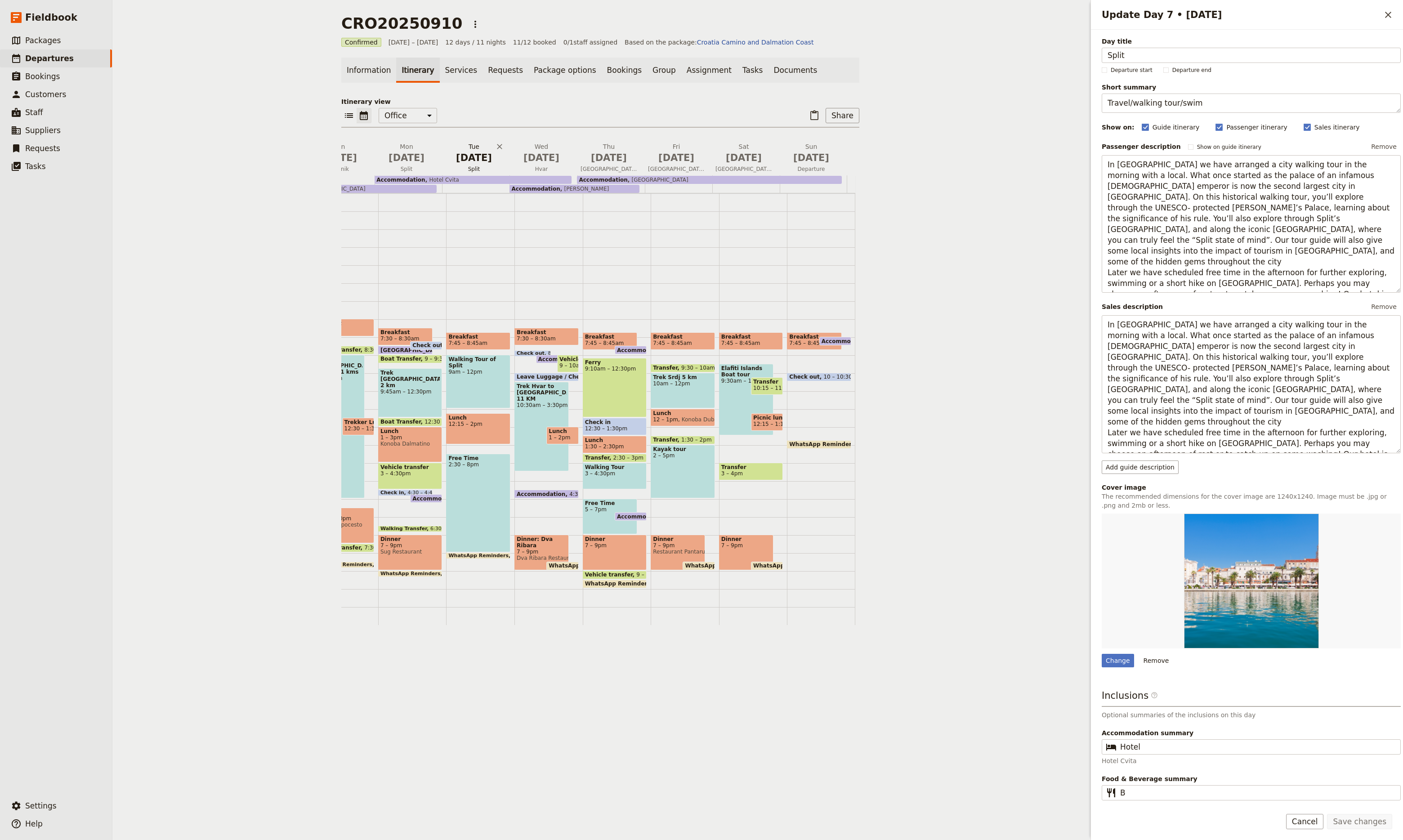
click at [485, 162] on span "[DATE]" at bounding box center [474, 158] width 57 height 14
click at [417, 166] on span "Split" at bounding box center [407, 169] width 64 height 8
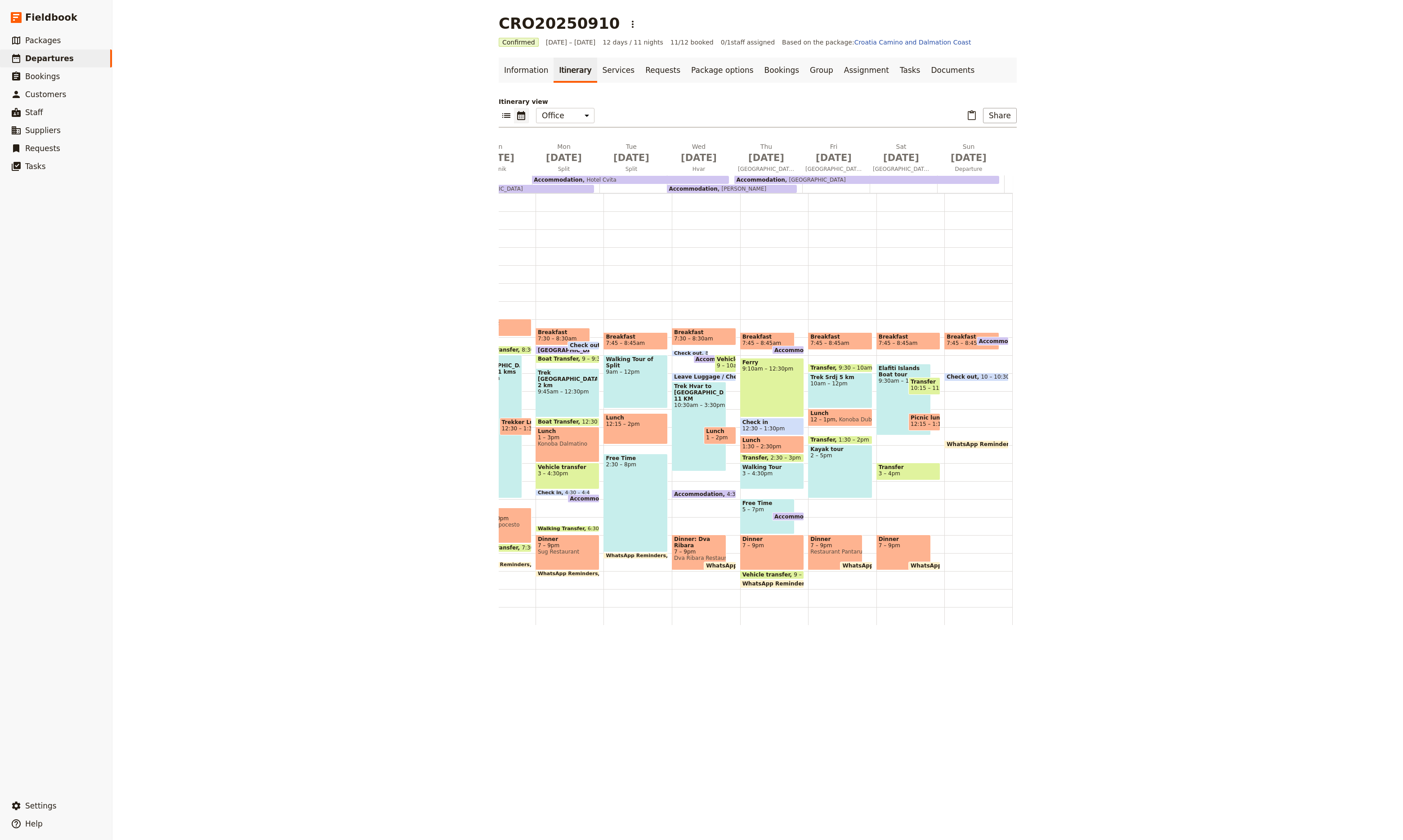
click at [779, 188] on div "Accommodation Dea Havar" at bounding box center [731, 189] width 129 height 8
click at [937, 188] on div at bounding box center [971, 184] width 68 height 18
